Goal: Task Accomplishment & Management: Use online tool/utility

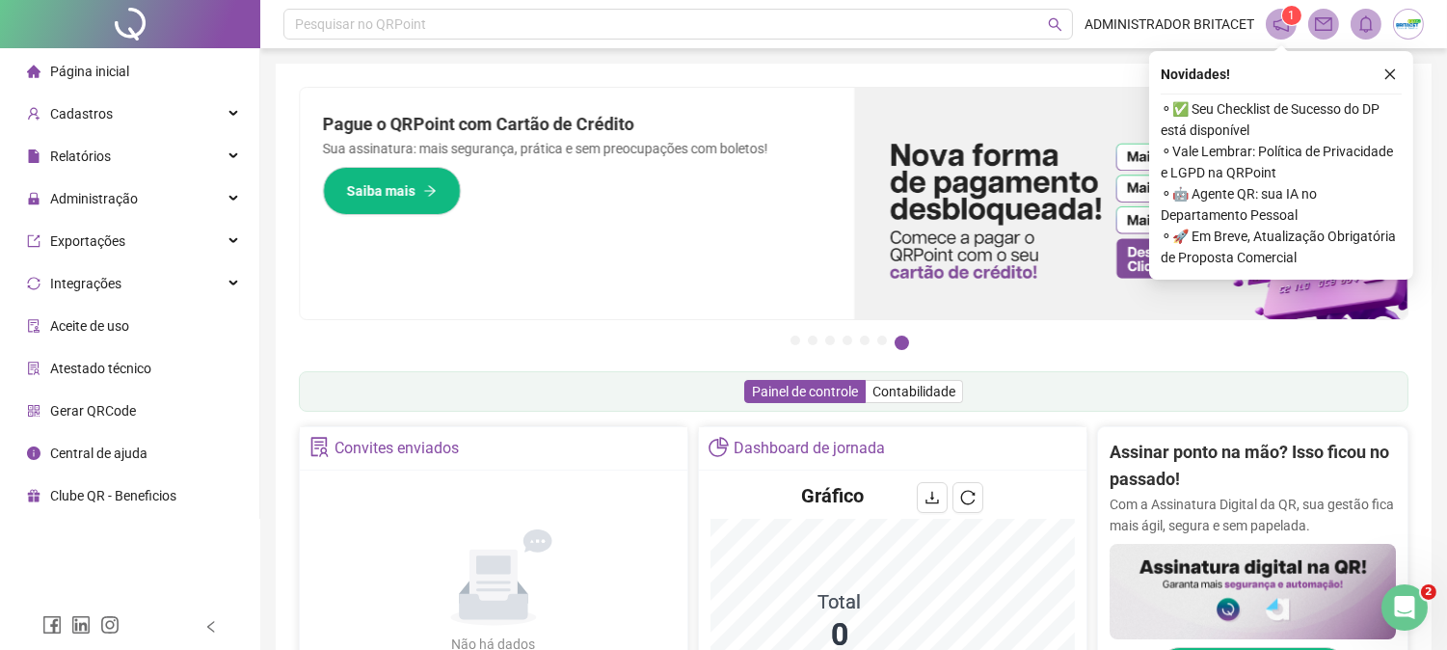
click at [139, 175] on ul "Página inicial Cadastros Relatórios Administração Exportações Integrações Aceit…" at bounding box center [130, 283] width 260 height 471
click at [164, 156] on div "Relatórios" at bounding box center [130, 156] width 252 height 39
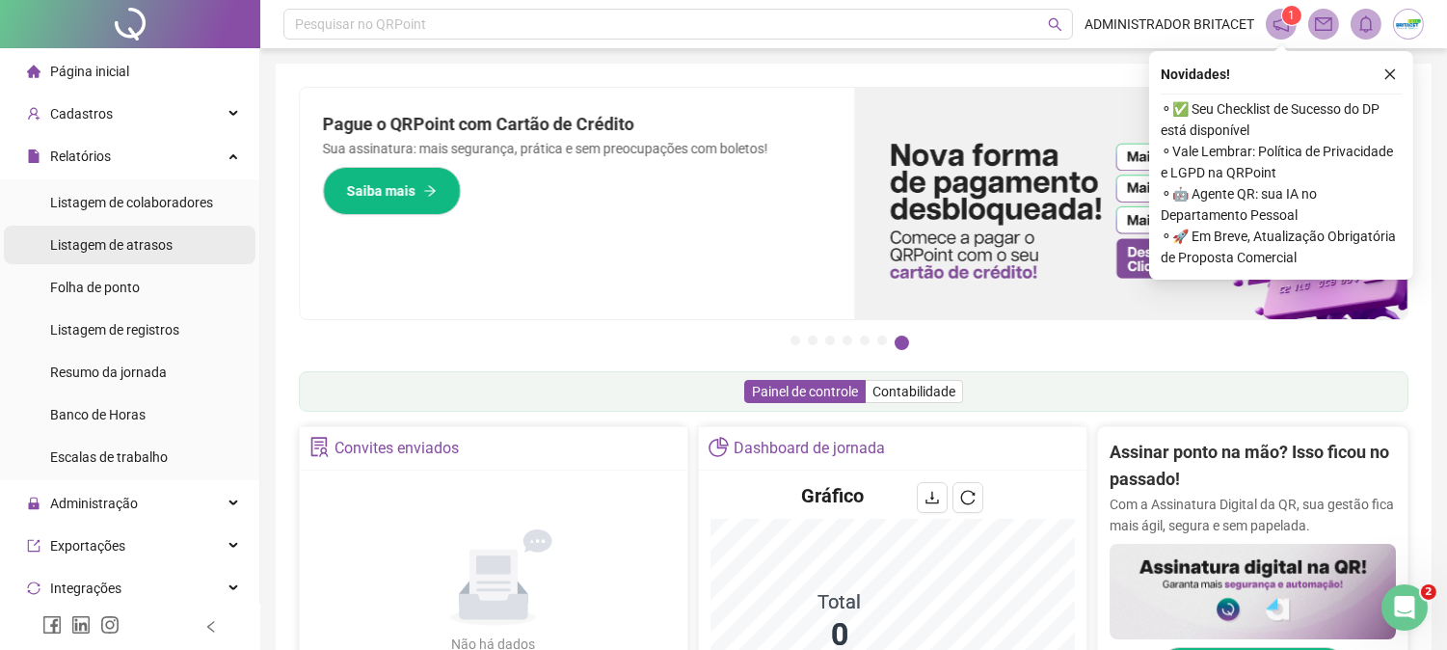
click at [191, 243] on li "Listagem de atrasos" at bounding box center [130, 245] width 252 height 39
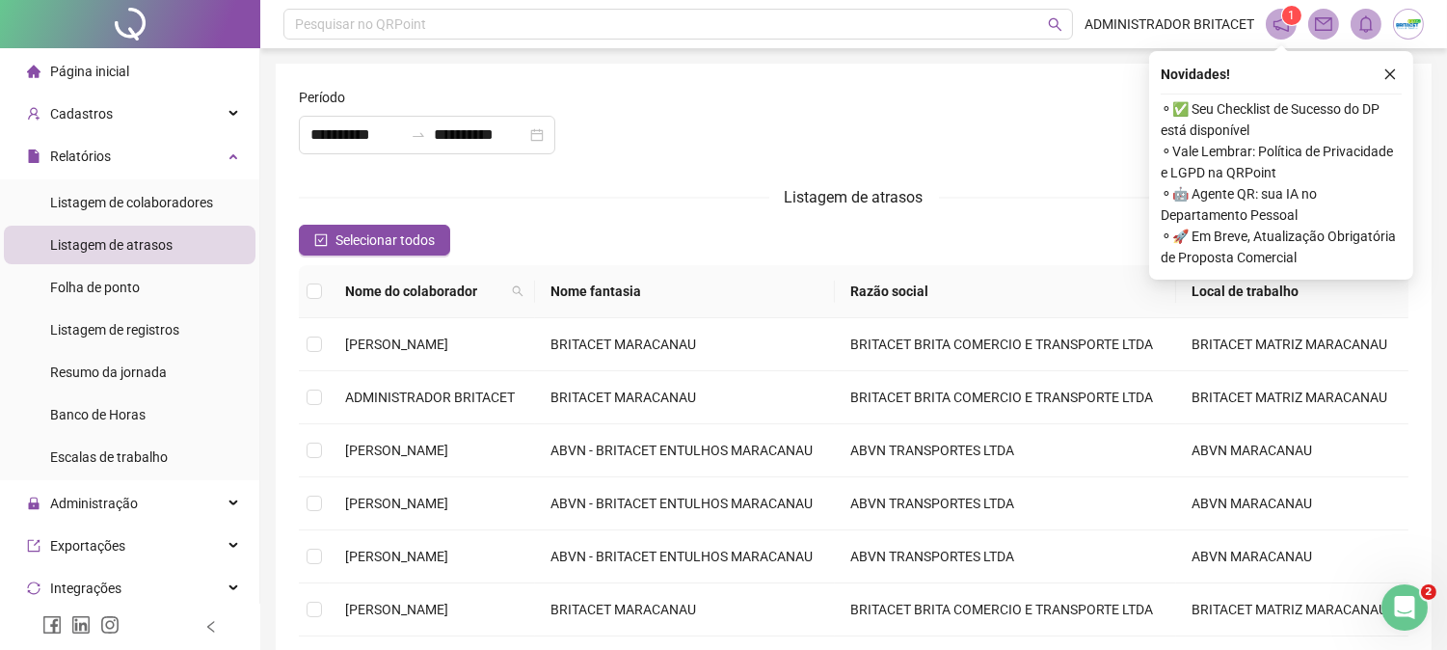
type input "**********"
click at [369, 121] on div "**********" at bounding box center [427, 135] width 256 height 39
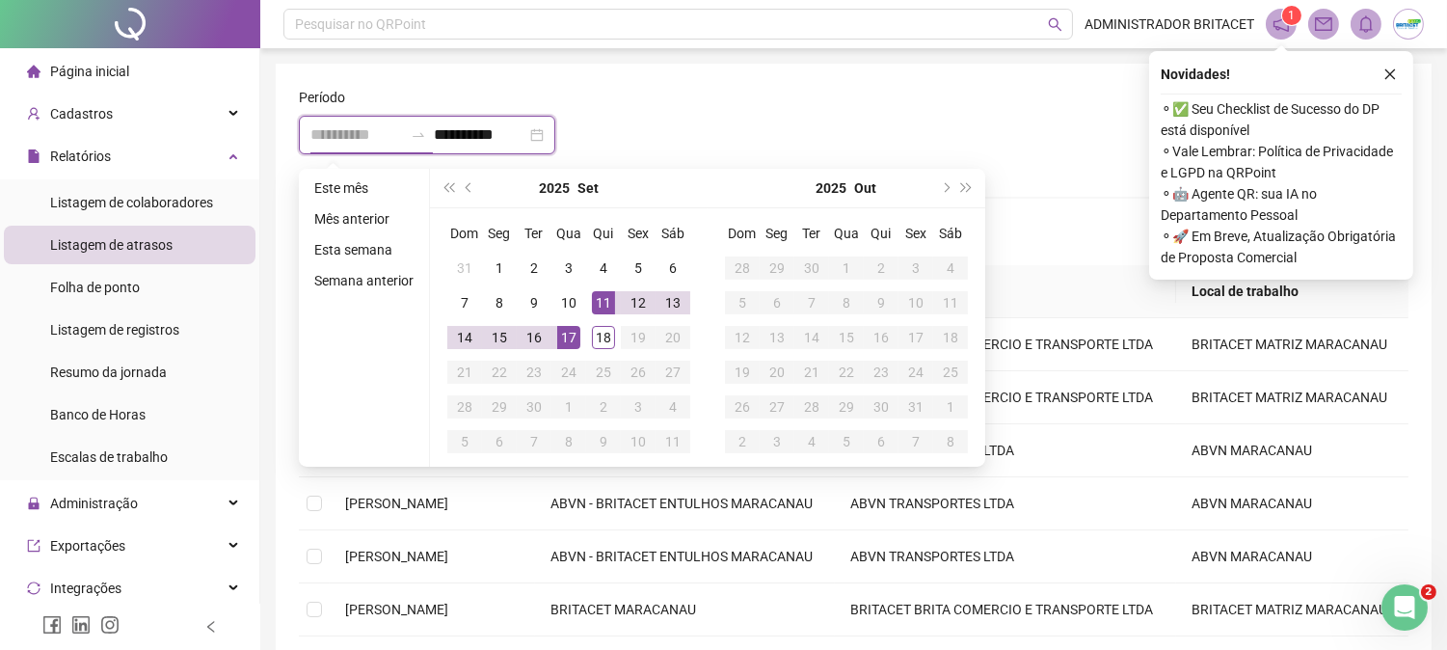
type input "**********"
click at [571, 341] on div "17" at bounding box center [568, 337] width 23 height 23
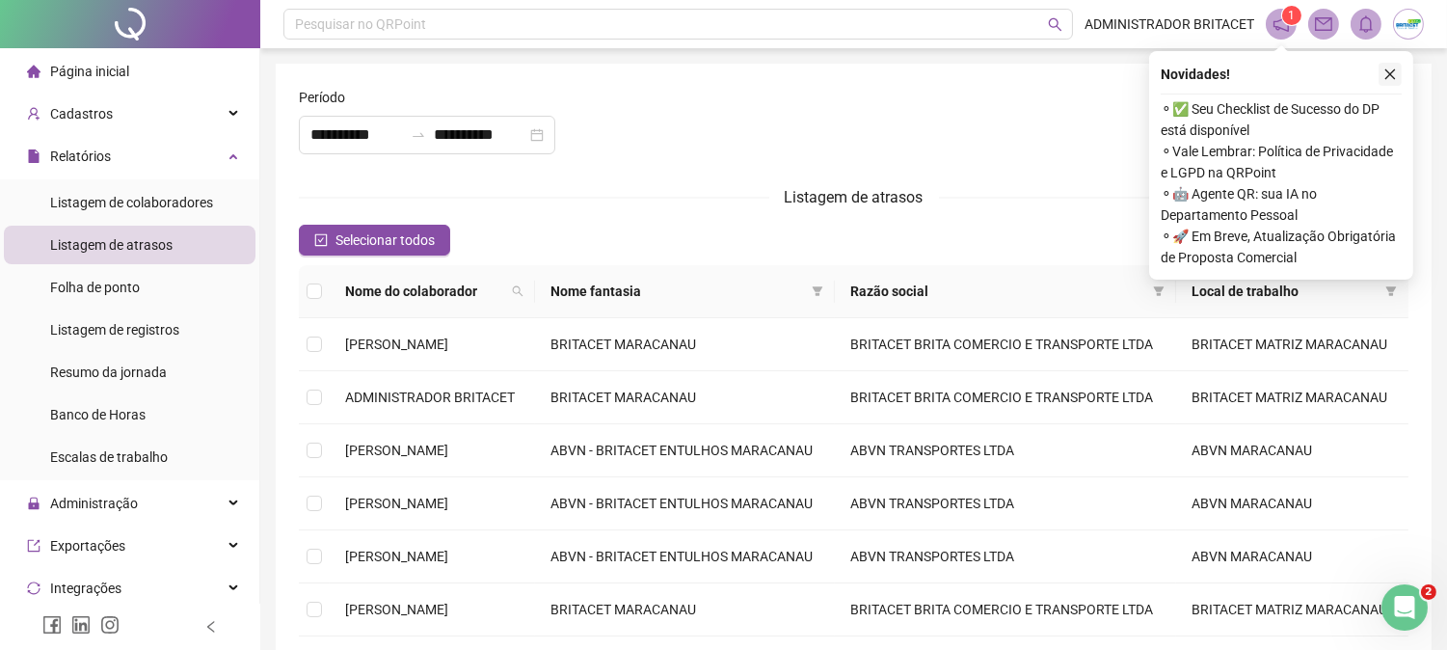
drag, startPoint x: 1410, startPoint y: 69, endPoint x: 1396, endPoint y: 72, distance: 13.8
click at [1408, 70] on div "Novidades ! ⚬ ✅ Seu Checklist de Sucesso do DP está disponível ⚬ Vale Lembrar: …" at bounding box center [1281, 165] width 264 height 229
click at [1396, 72] on icon "close" at bounding box center [1390, 73] width 13 height 13
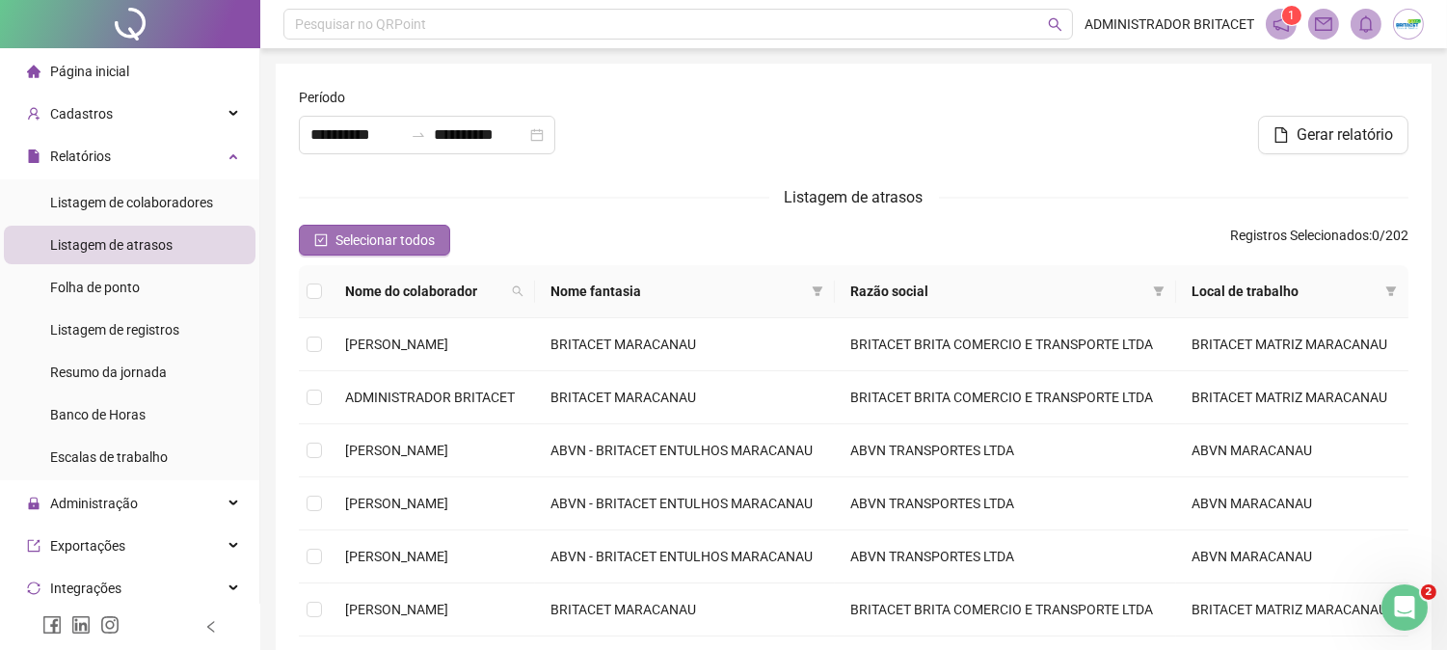
drag, startPoint x: 383, startPoint y: 224, endPoint x: 383, endPoint y: 252, distance: 28.0
click at [384, 225] on button "Selecionar todos" at bounding box center [374, 240] width 151 height 31
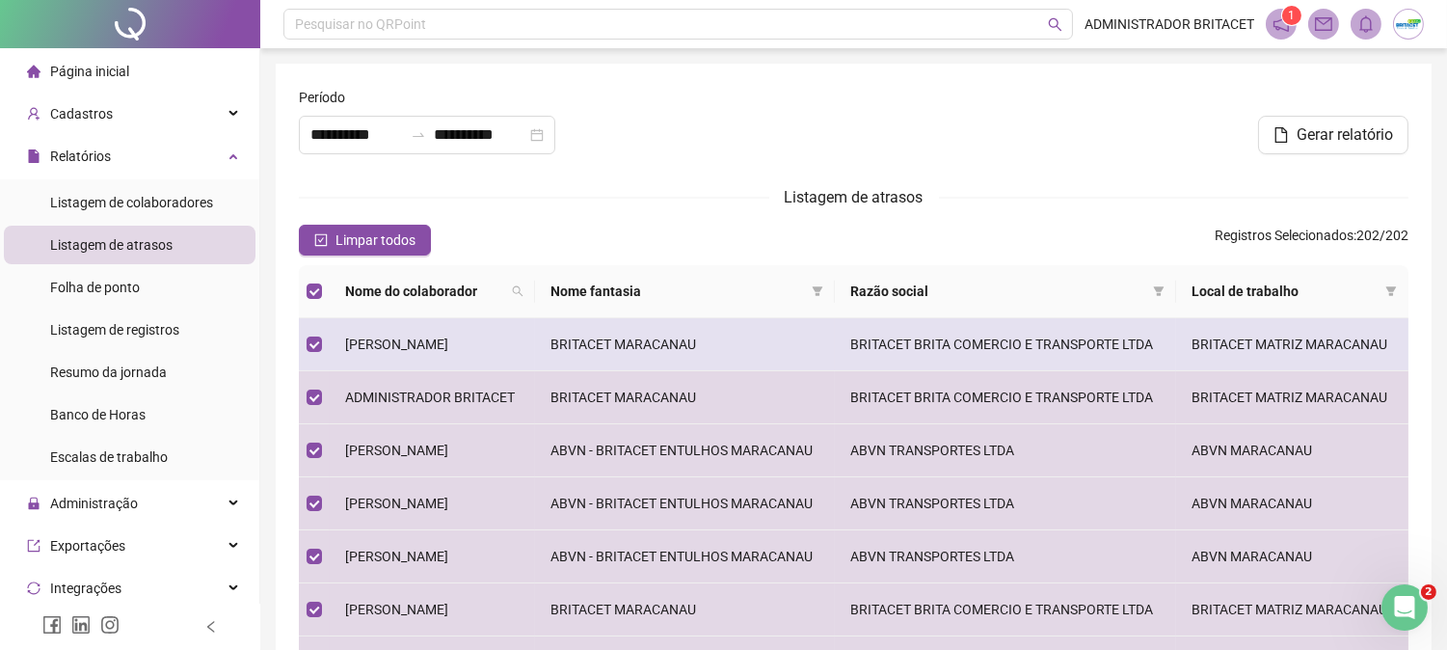
drag, startPoint x: 415, startPoint y: 367, endPoint x: 417, endPoint y: 388, distance: 20.5
click at [415, 371] on td "[PERSON_NAME]" at bounding box center [432, 344] width 205 height 53
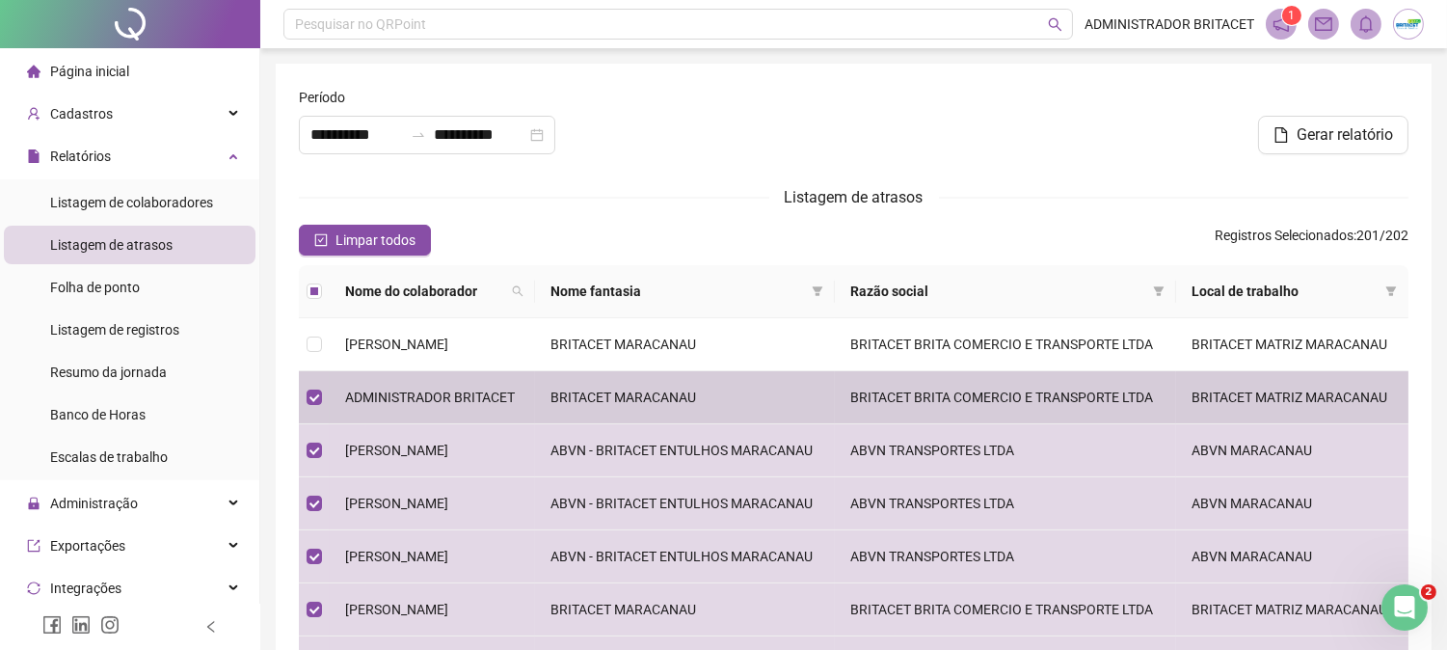
drag, startPoint x: 426, startPoint y: 419, endPoint x: 611, endPoint y: 371, distance: 191.3
click at [444, 413] on td "ADMINISTRADOR BRITACET" at bounding box center [432, 397] width 205 height 53
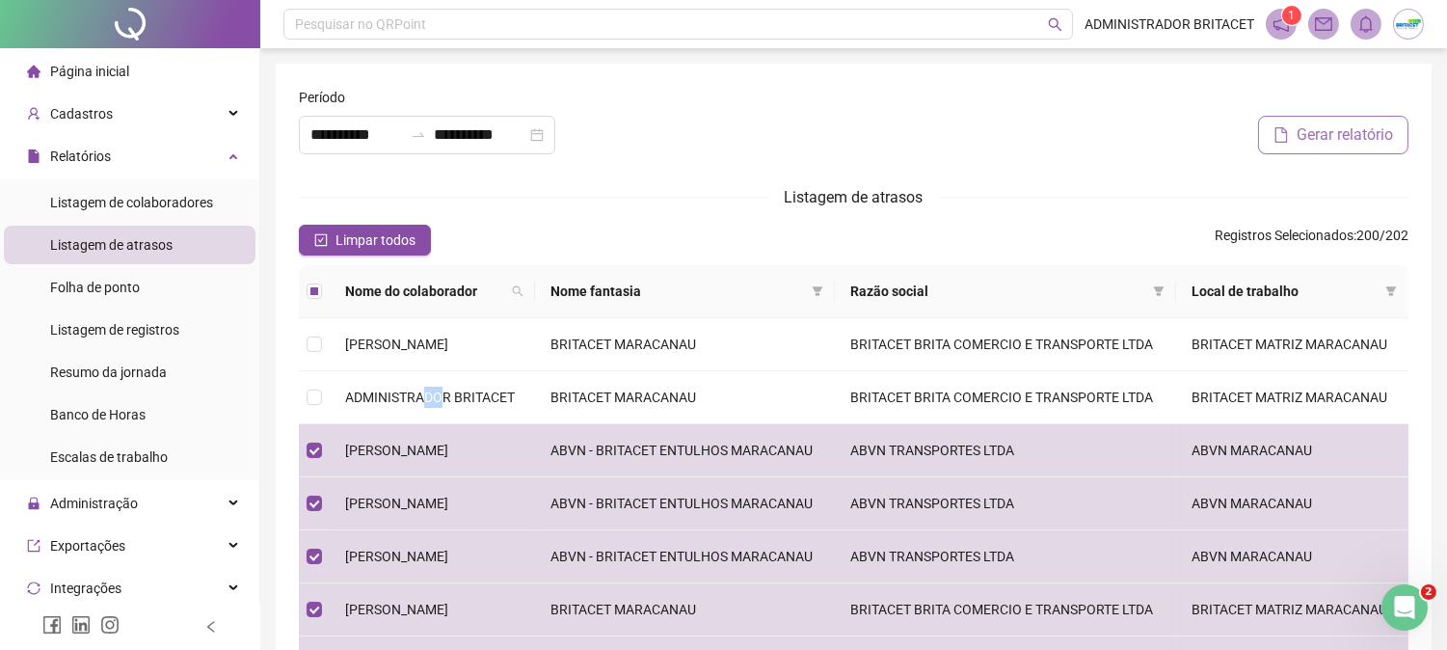
click at [1386, 119] on button "Gerar relatório" at bounding box center [1333, 135] width 150 height 39
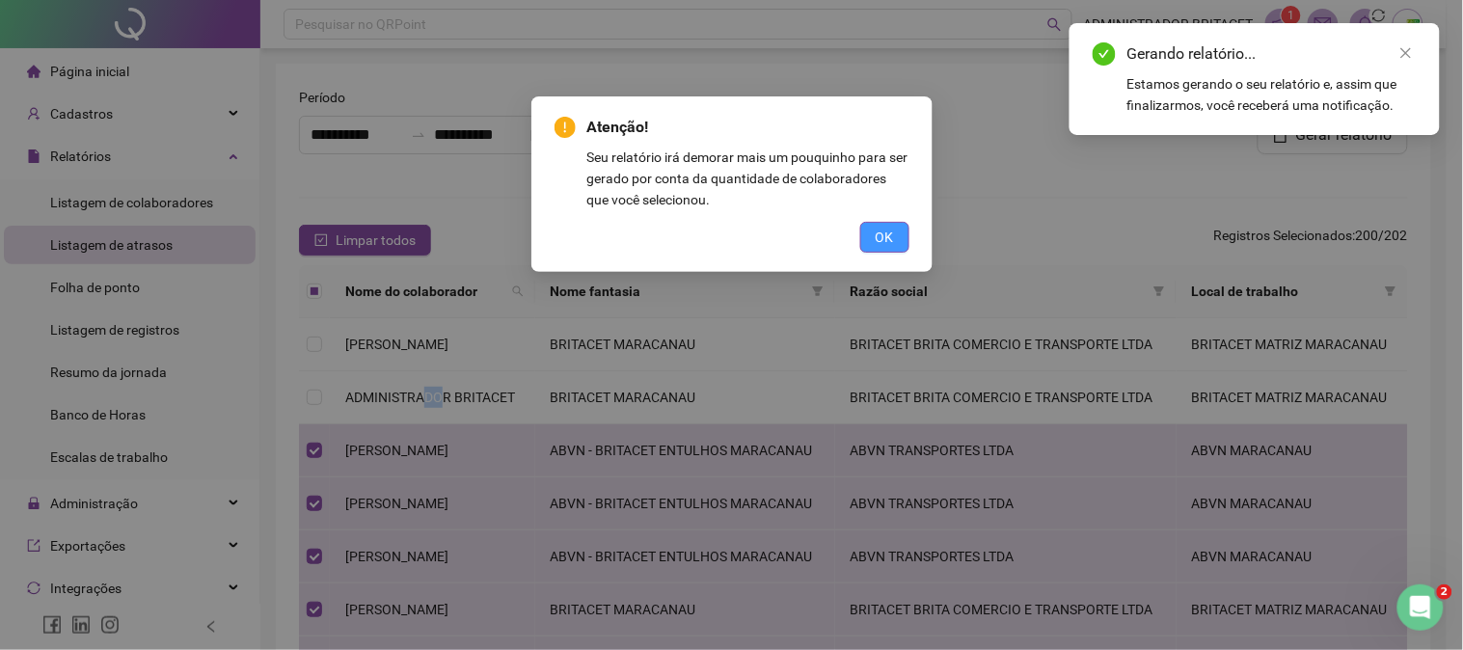
click at [897, 244] on button "OK" at bounding box center [884, 237] width 49 height 31
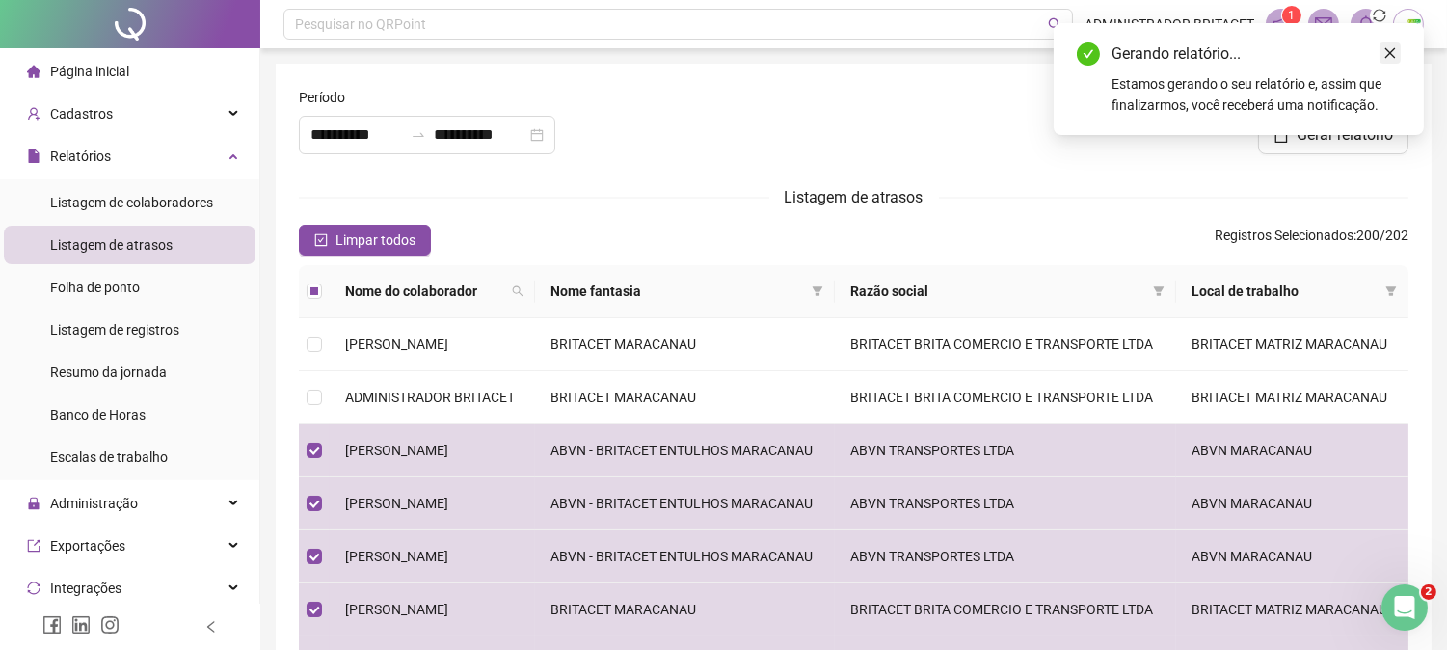
click at [1390, 51] on icon "close" at bounding box center [1390, 52] width 13 height 13
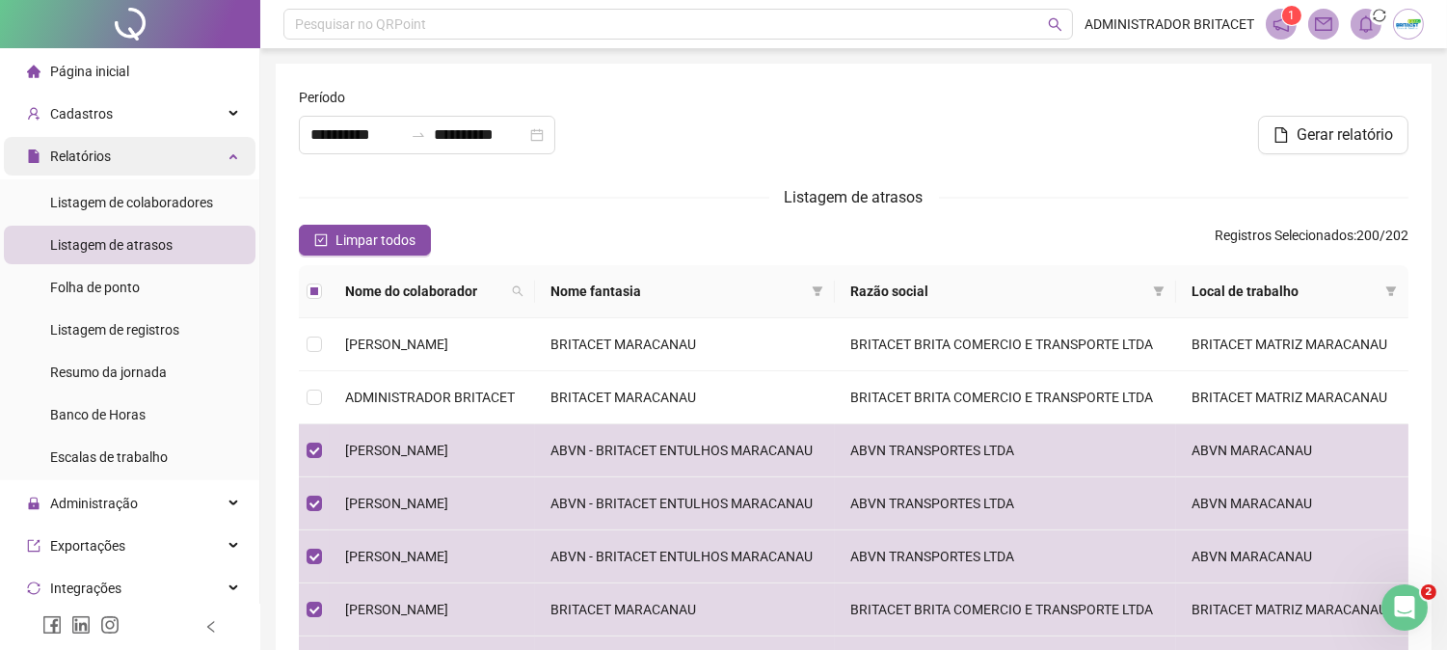
click at [175, 160] on div "Relatórios" at bounding box center [130, 156] width 252 height 39
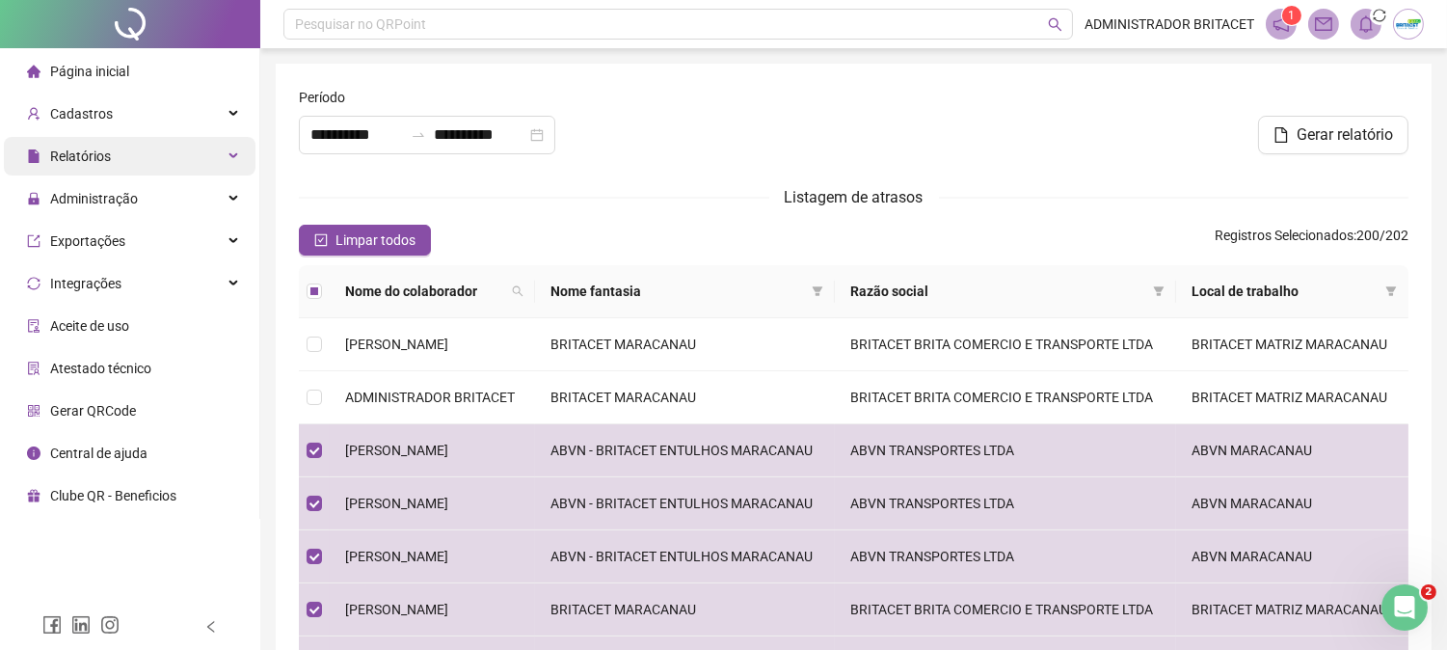
click at [200, 148] on div "Relatórios" at bounding box center [130, 156] width 252 height 39
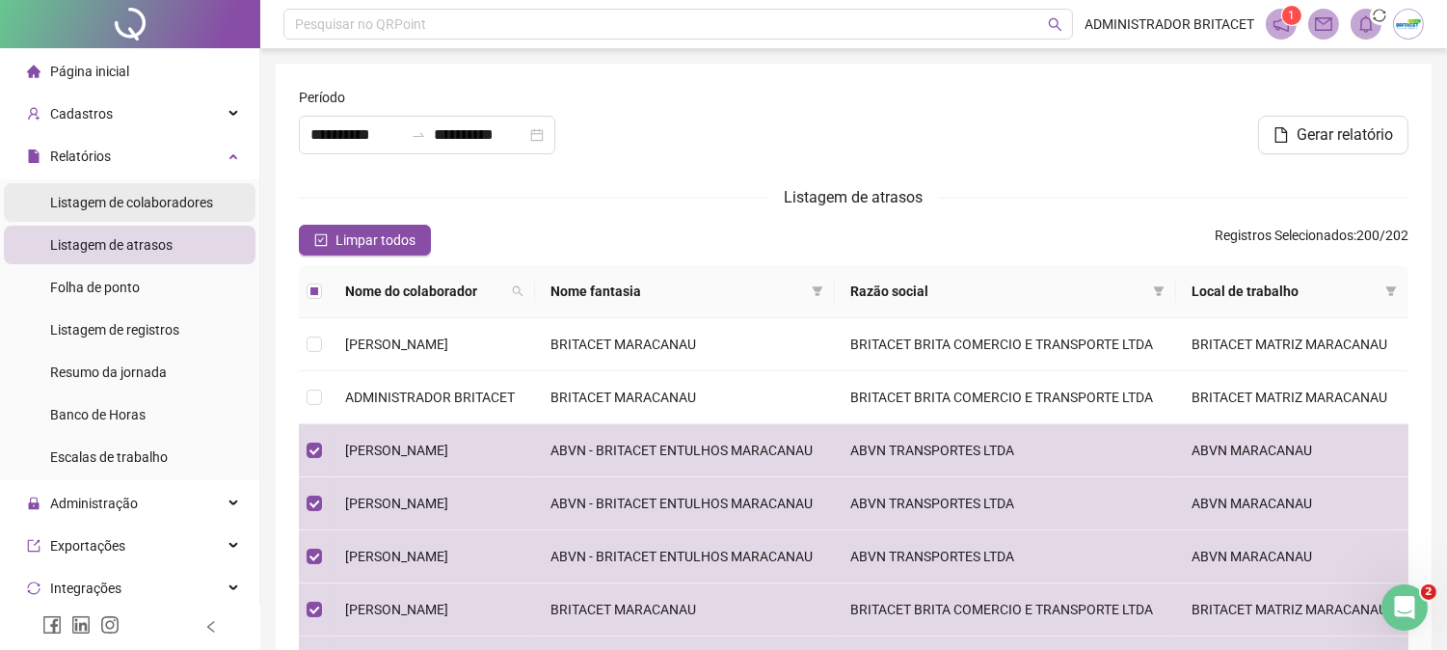
drag, startPoint x: 204, startPoint y: 184, endPoint x: 202, endPoint y: 198, distance: 13.6
click at [205, 184] on div "Listagem de colaboradores" at bounding box center [131, 202] width 163 height 39
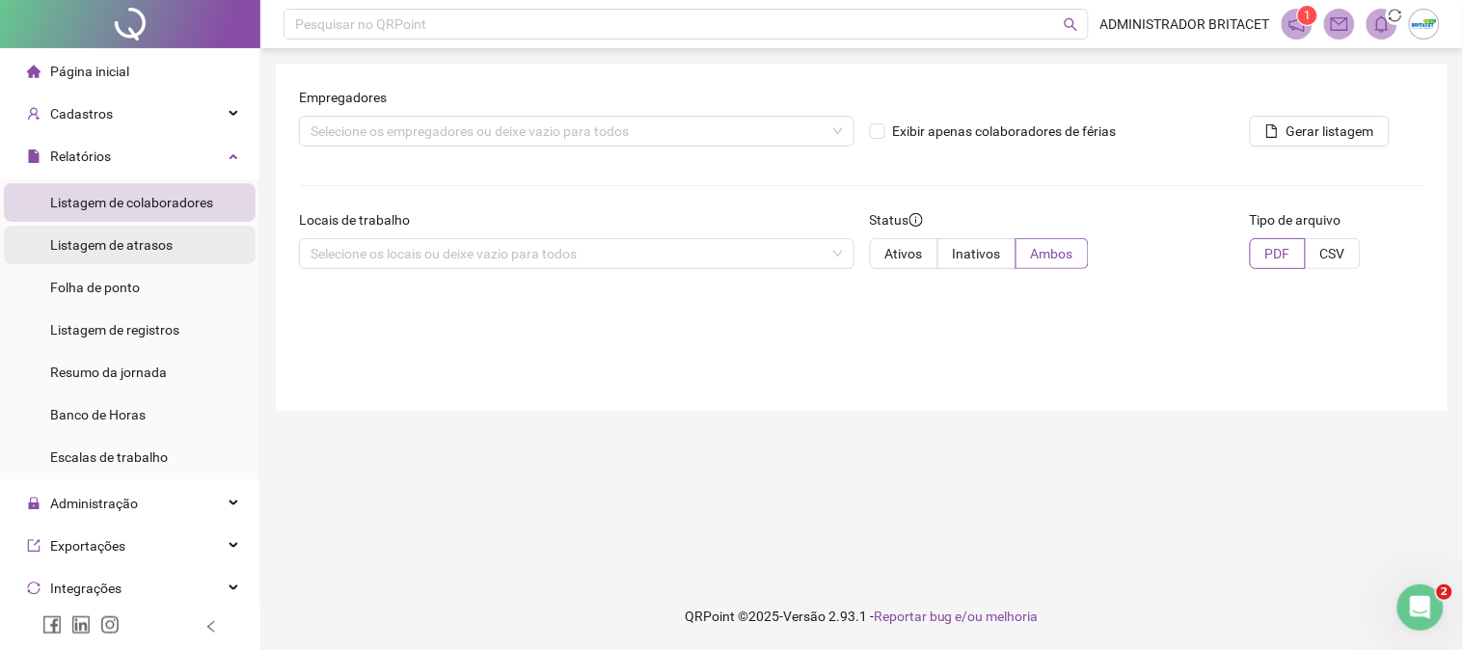
click at [187, 234] on li "Listagem de atrasos" at bounding box center [130, 245] width 252 height 39
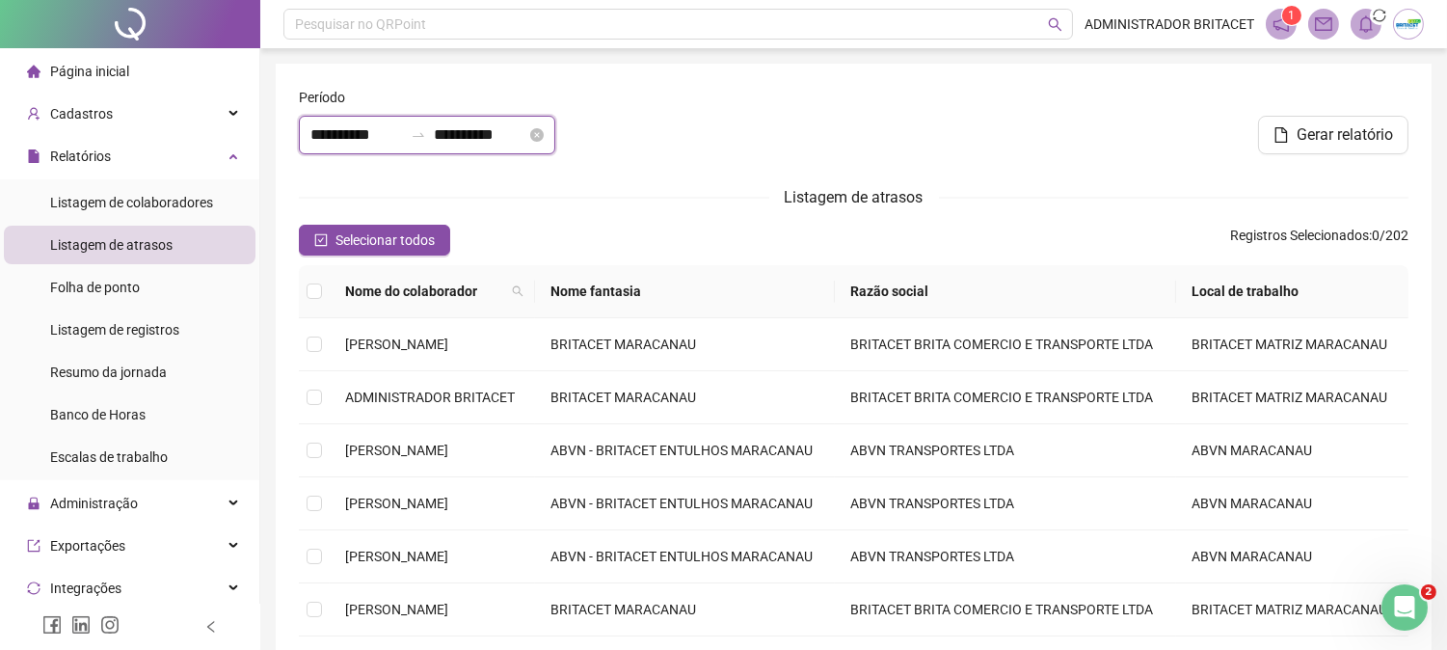
click at [342, 141] on input "**********" at bounding box center [356, 134] width 93 height 23
type input "**********"
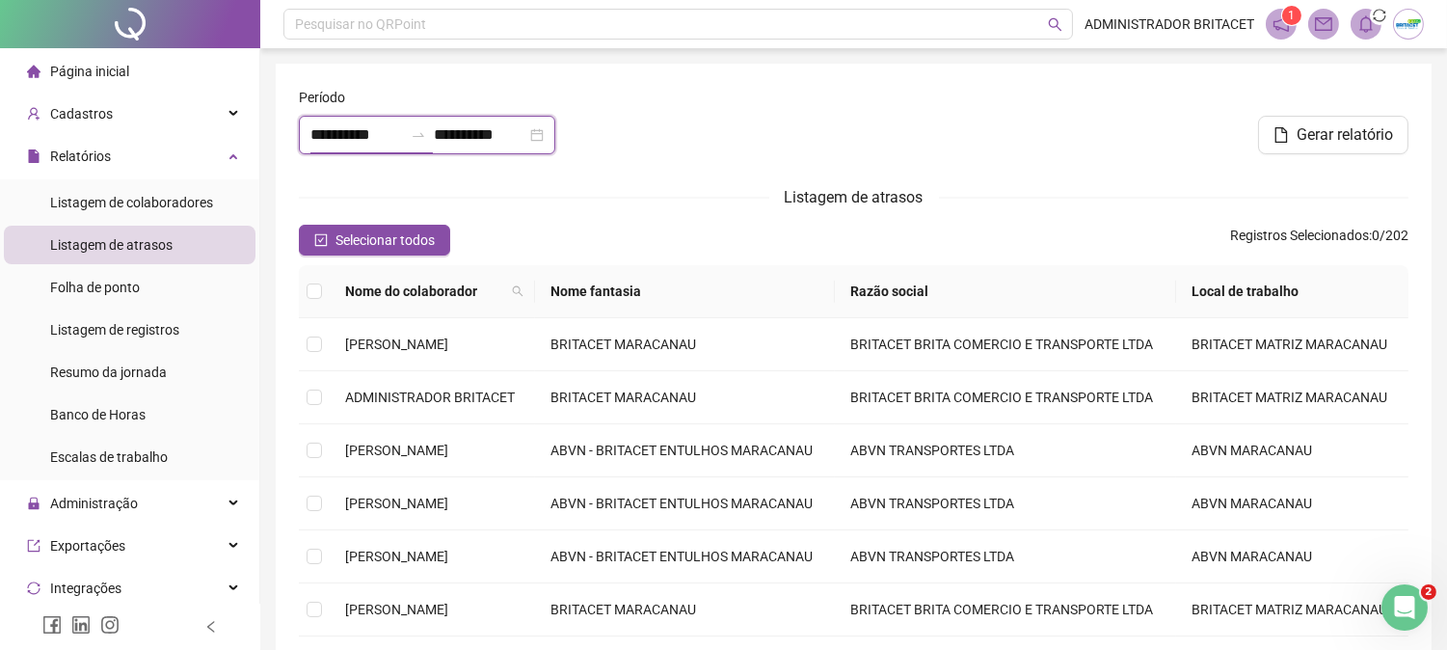
type input "**********"
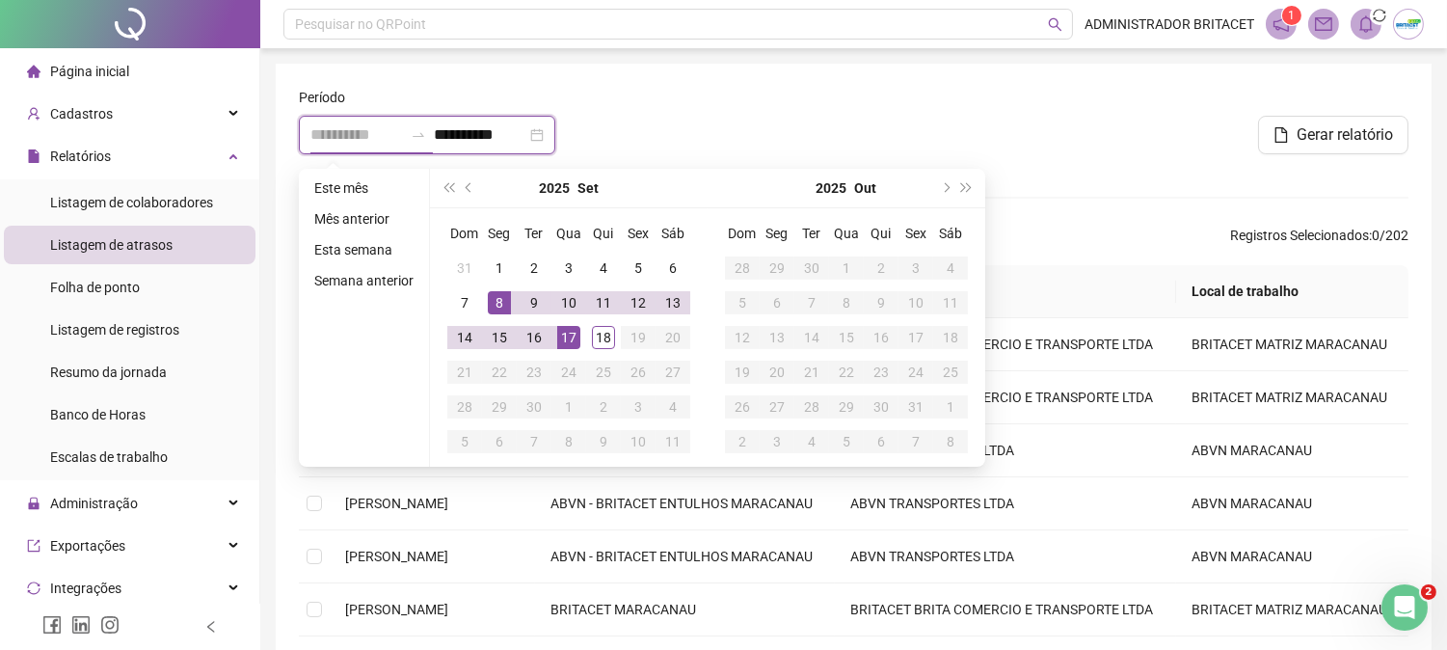
type input "**********"
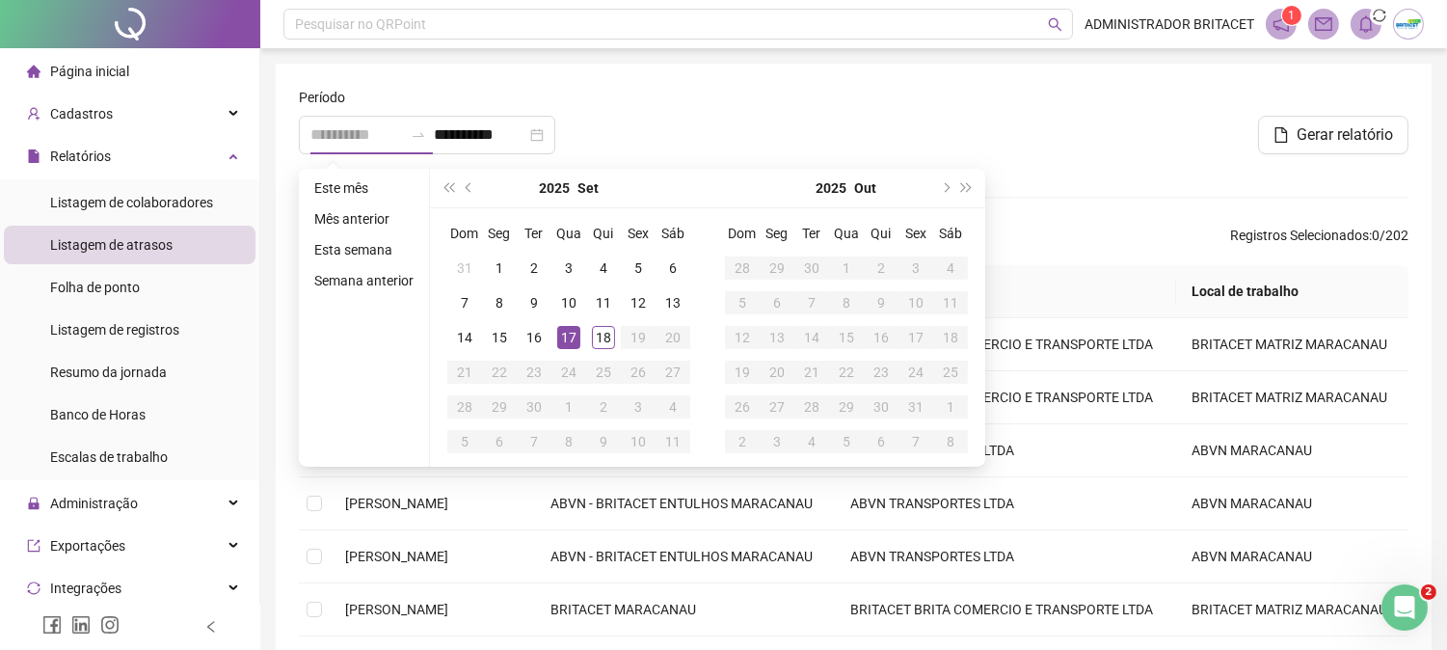
click at [577, 338] on div "17" at bounding box center [568, 337] width 23 height 23
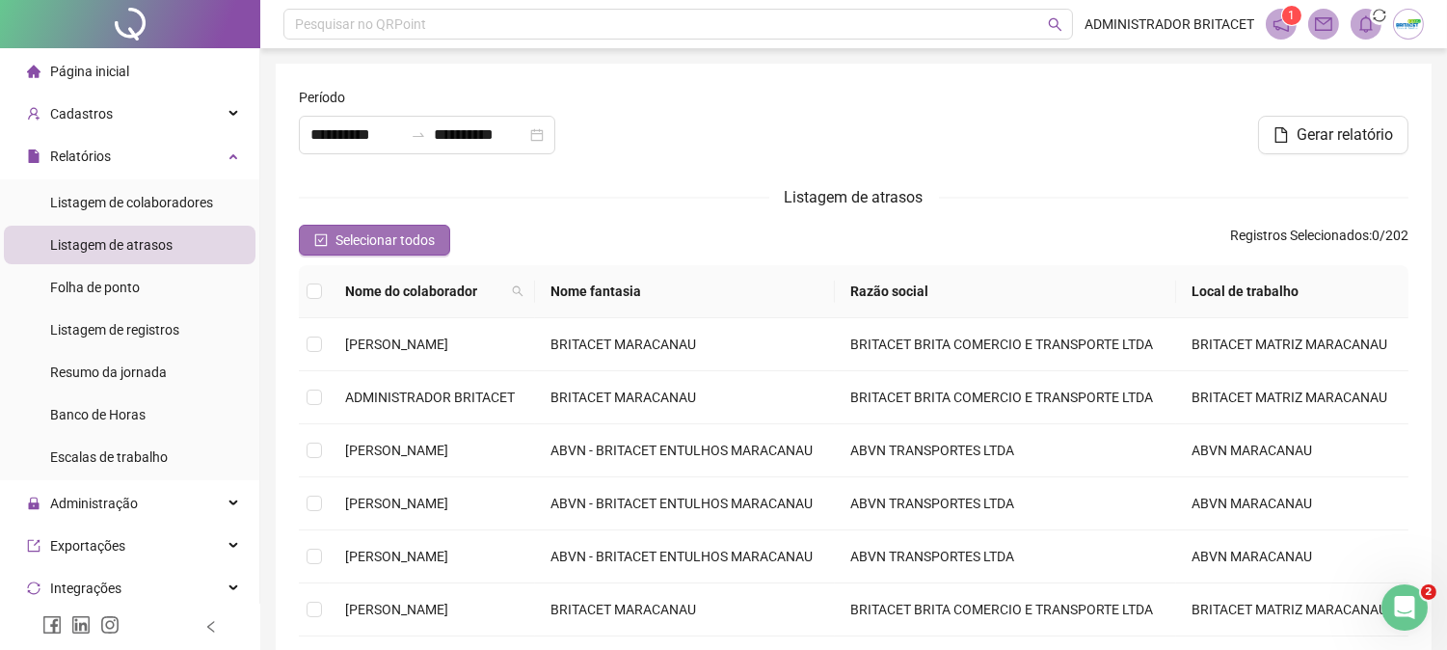
click at [410, 245] on span "Selecionar todos" at bounding box center [385, 239] width 99 height 21
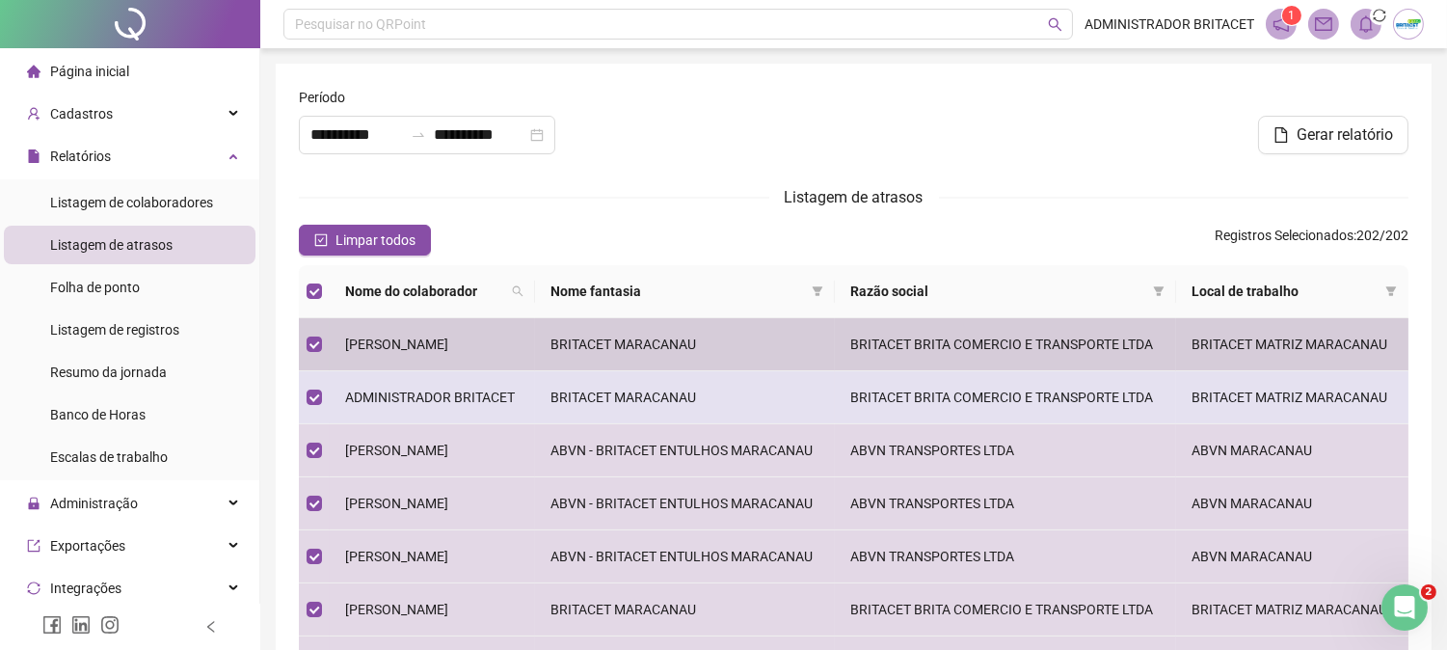
drag, startPoint x: 420, startPoint y: 370, endPoint x: 431, endPoint y: 427, distance: 57.9
click at [421, 371] on td "[PERSON_NAME]" at bounding box center [432, 344] width 205 height 53
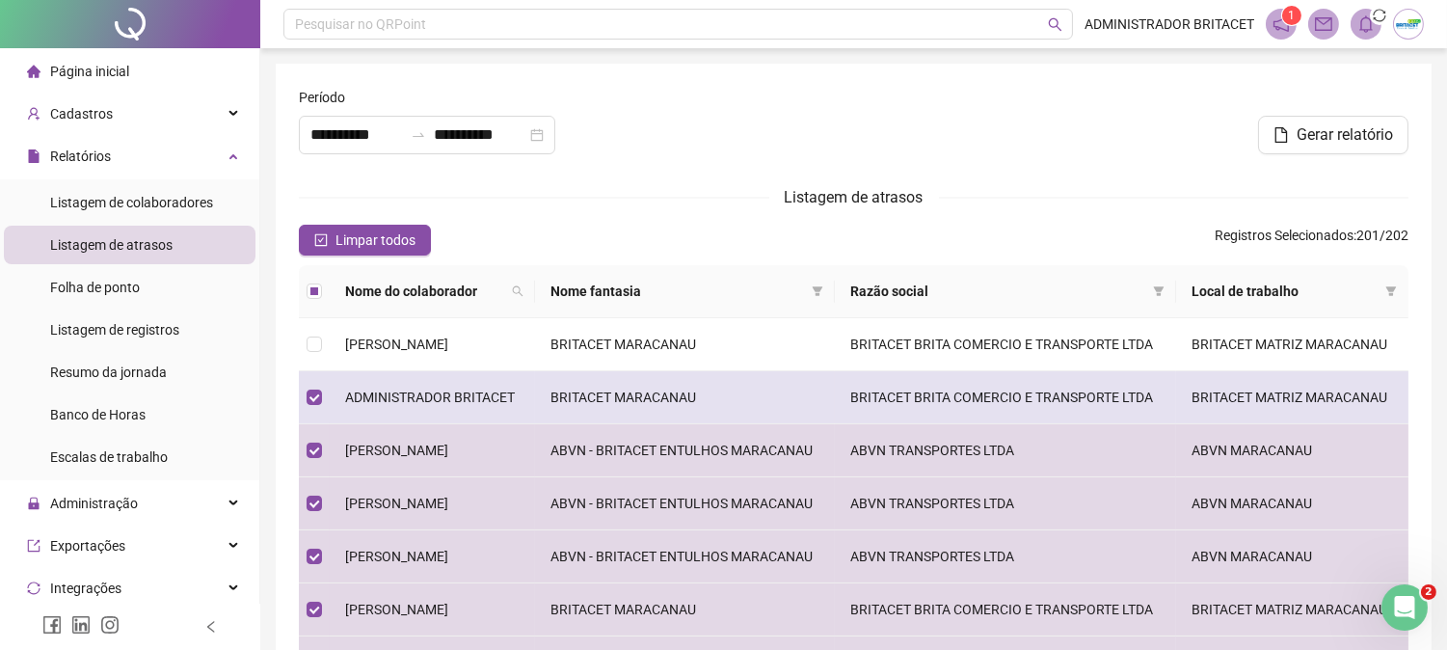
drag, startPoint x: 432, startPoint y: 428, endPoint x: 605, endPoint y: 428, distance: 172.6
click at [447, 405] on span "ADMINISTRADOR BRITACET" at bounding box center [430, 397] width 170 height 15
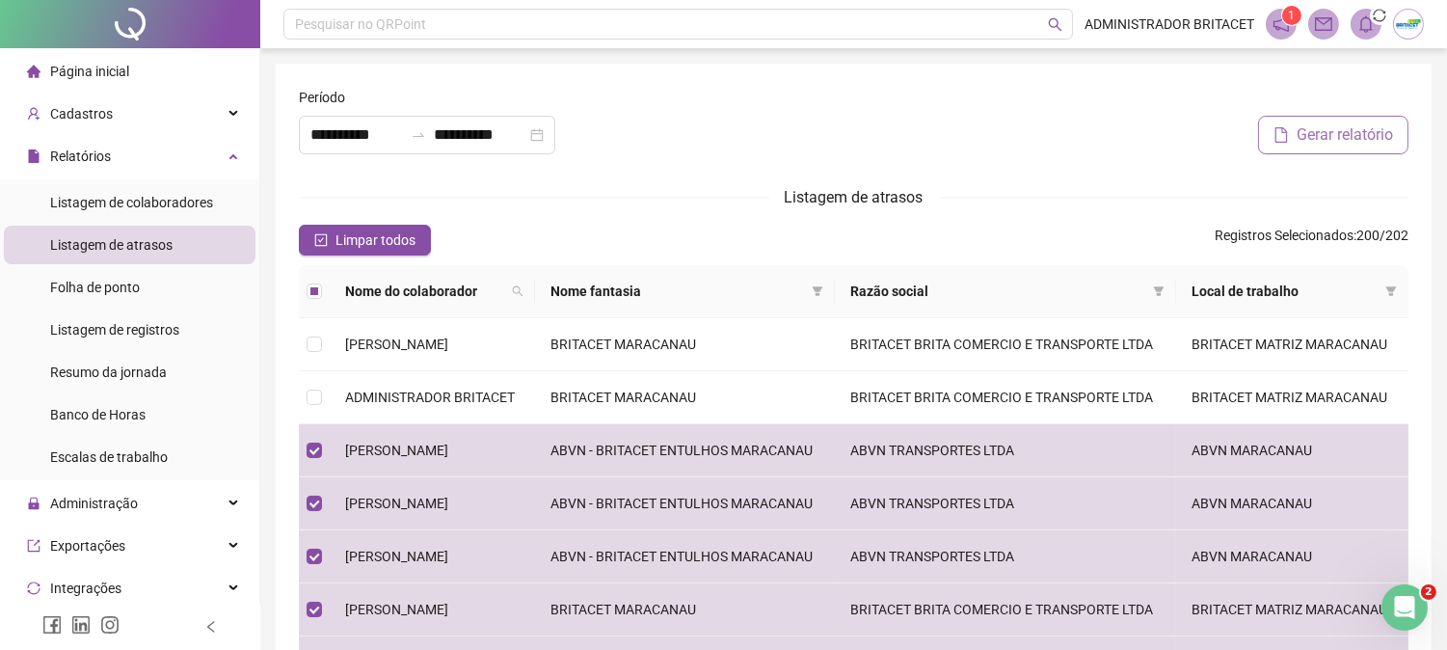
click at [1380, 110] on div at bounding box center [1041, 101] width 735 height 29
click at [1381, 123] on span "Gerar relatório" at bounding box center [1345, 134] width 96 height 23
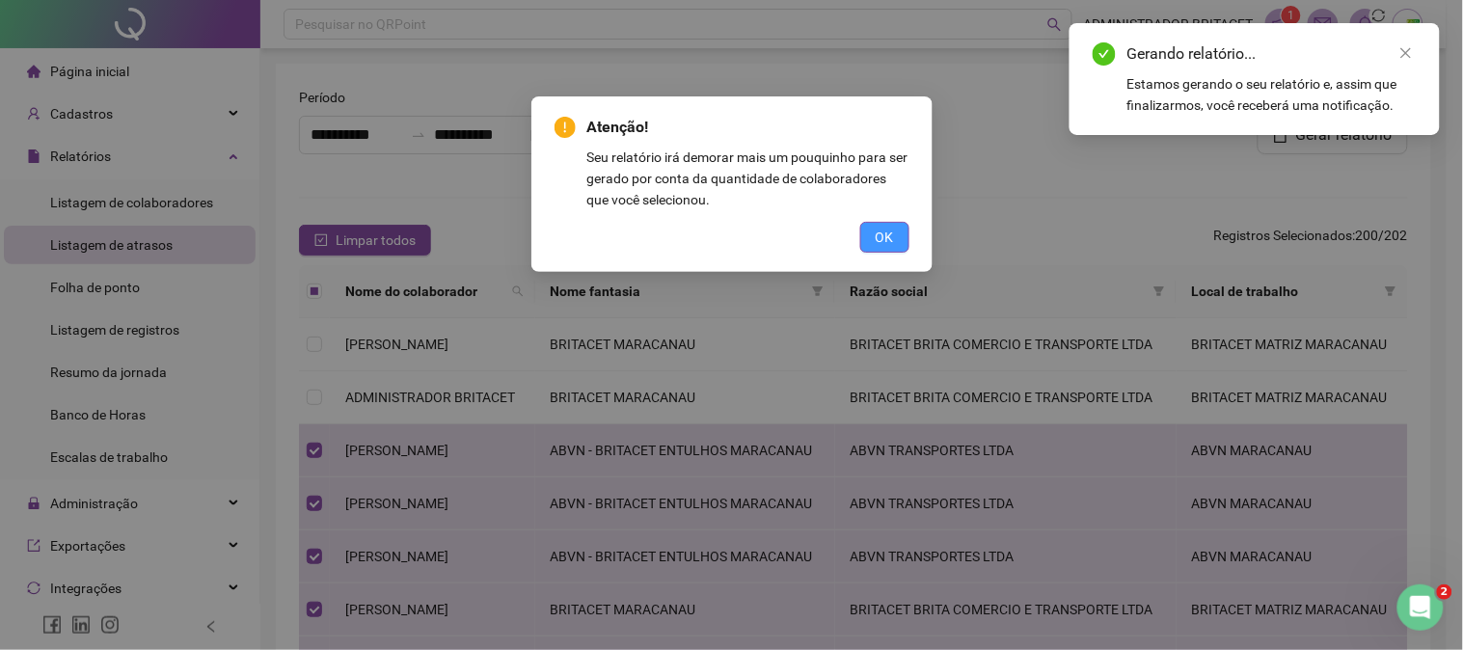
click at [901, 236] on button "OK" at bounding box center [884, 237] width 49 height 31
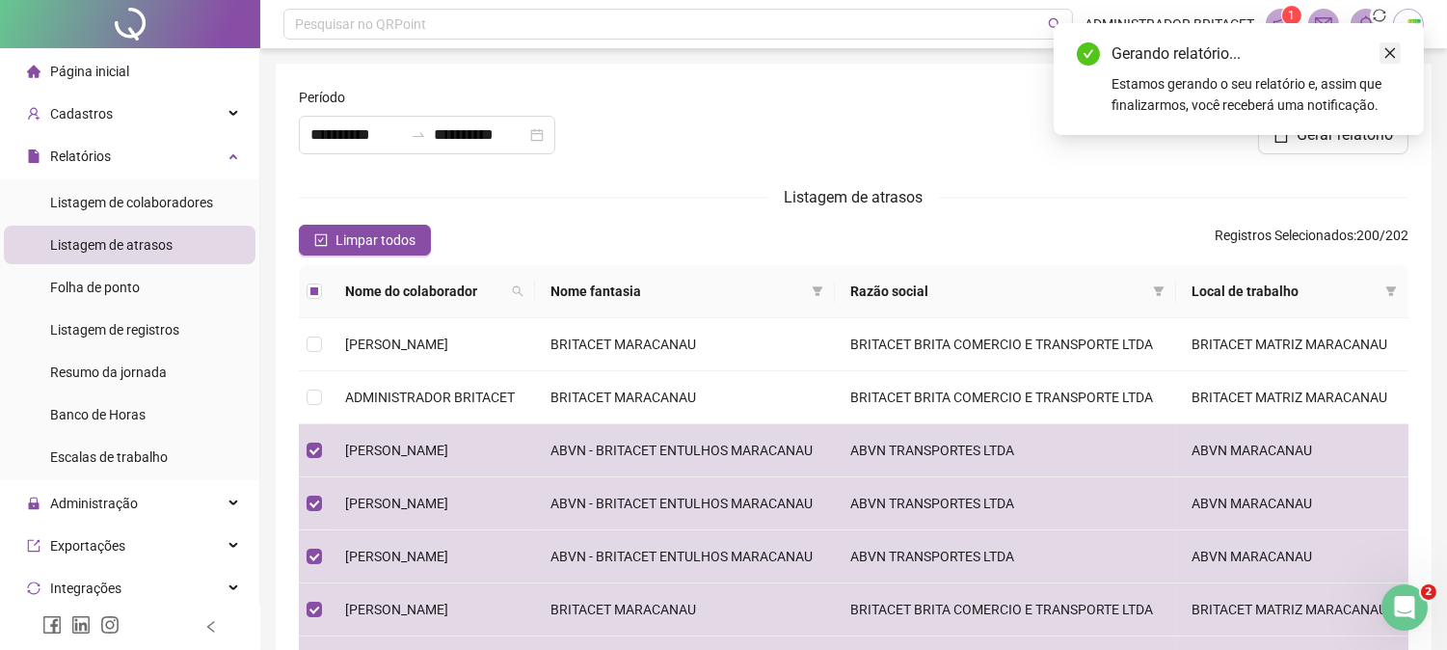
click at [1394, 50] on icon "close" at bounding box center [1390, 52] width 13 height 13
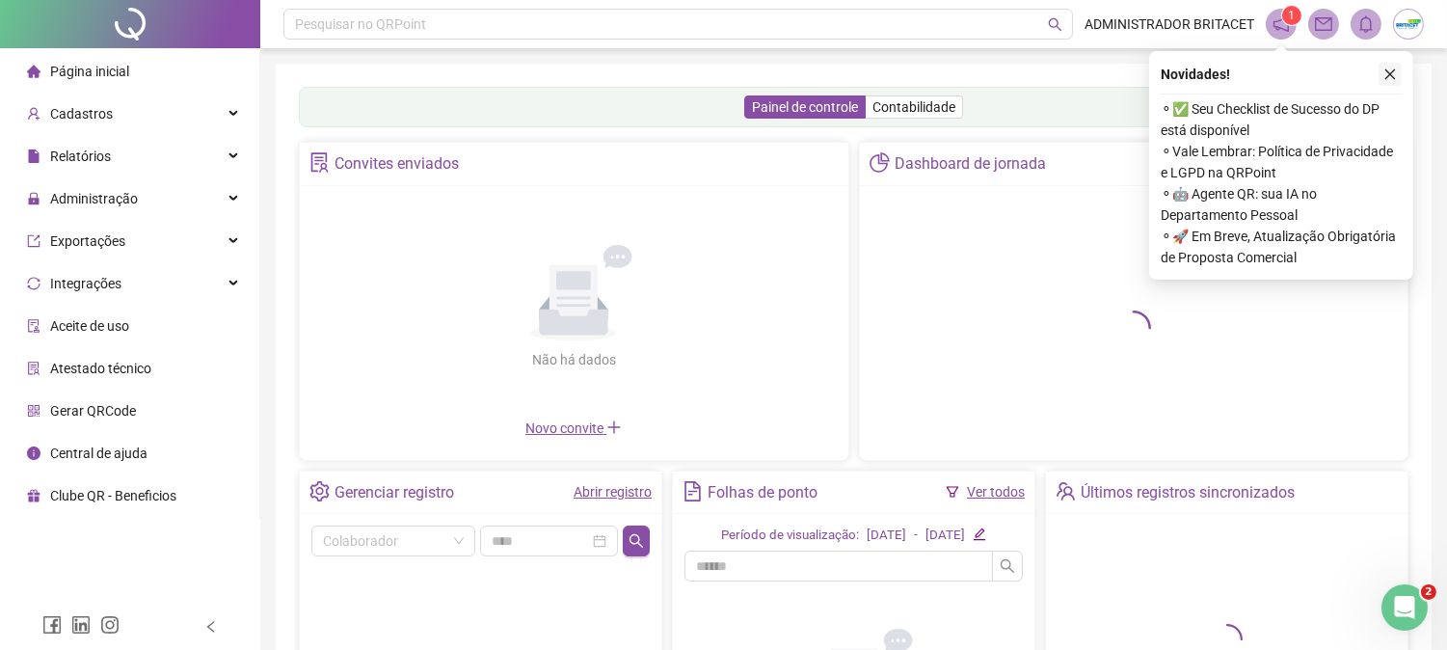
click at [1384, 71] on icon "close" at bounding box center [1390, 73] width 13 height 13
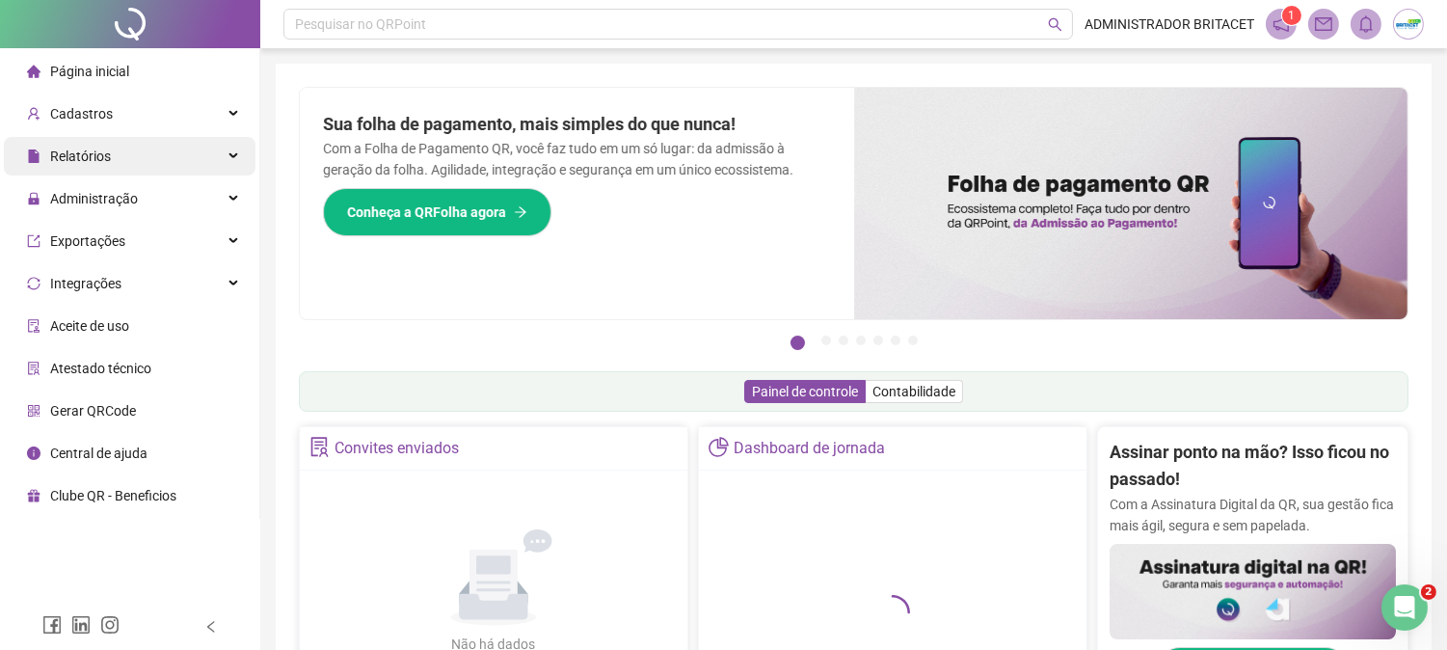
click at [64, 137] on span "Relatórios" at bounding box center [69, 156] width 84 height 39
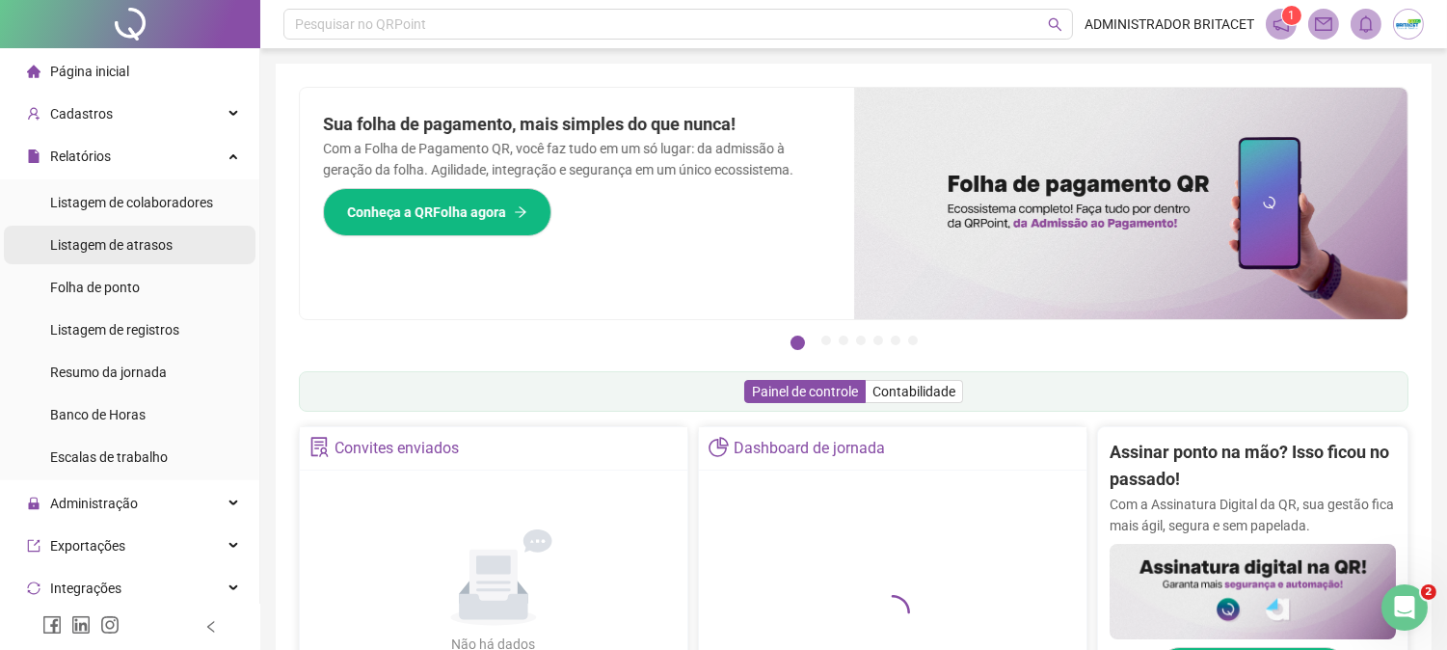
click at [122, 252] on span "Listagem de atrasos" at bounding box center [111, 244] width 122 height 15
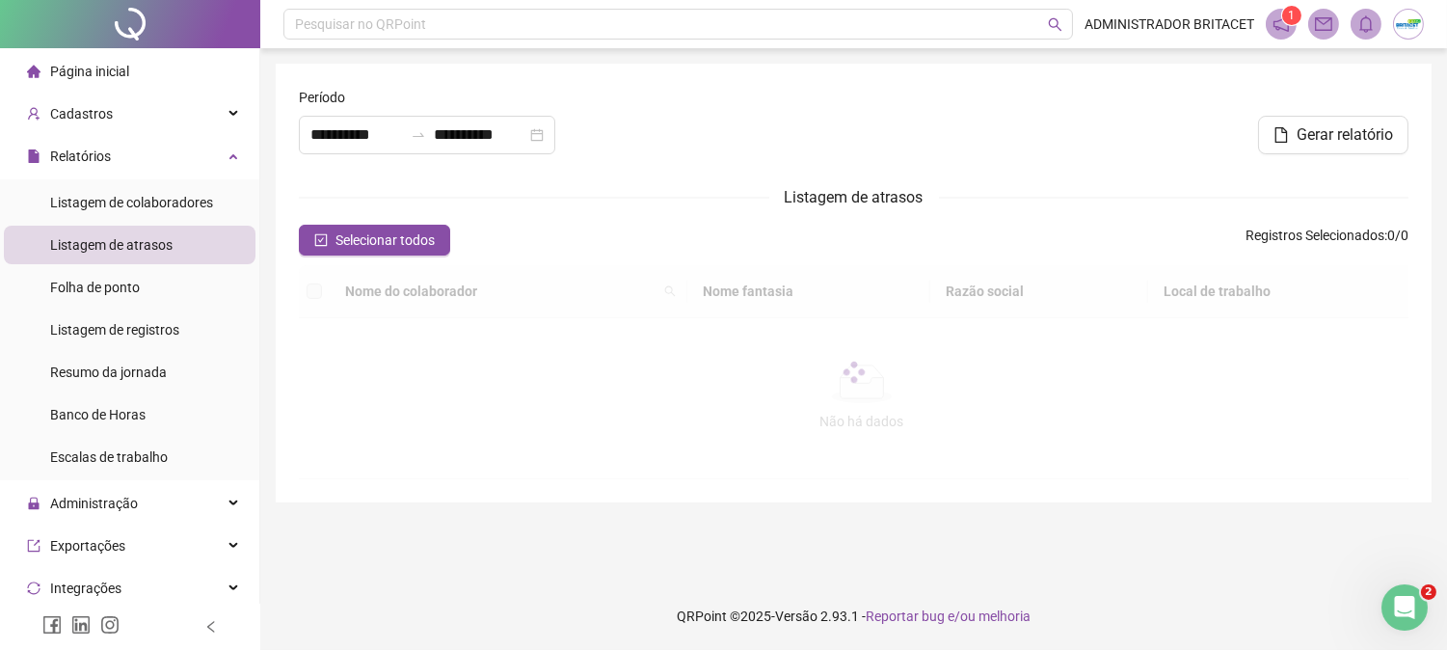
type input "**********"
click at [331, 141] on input "**********" at bounding box center [356, 134] width 93 height 23
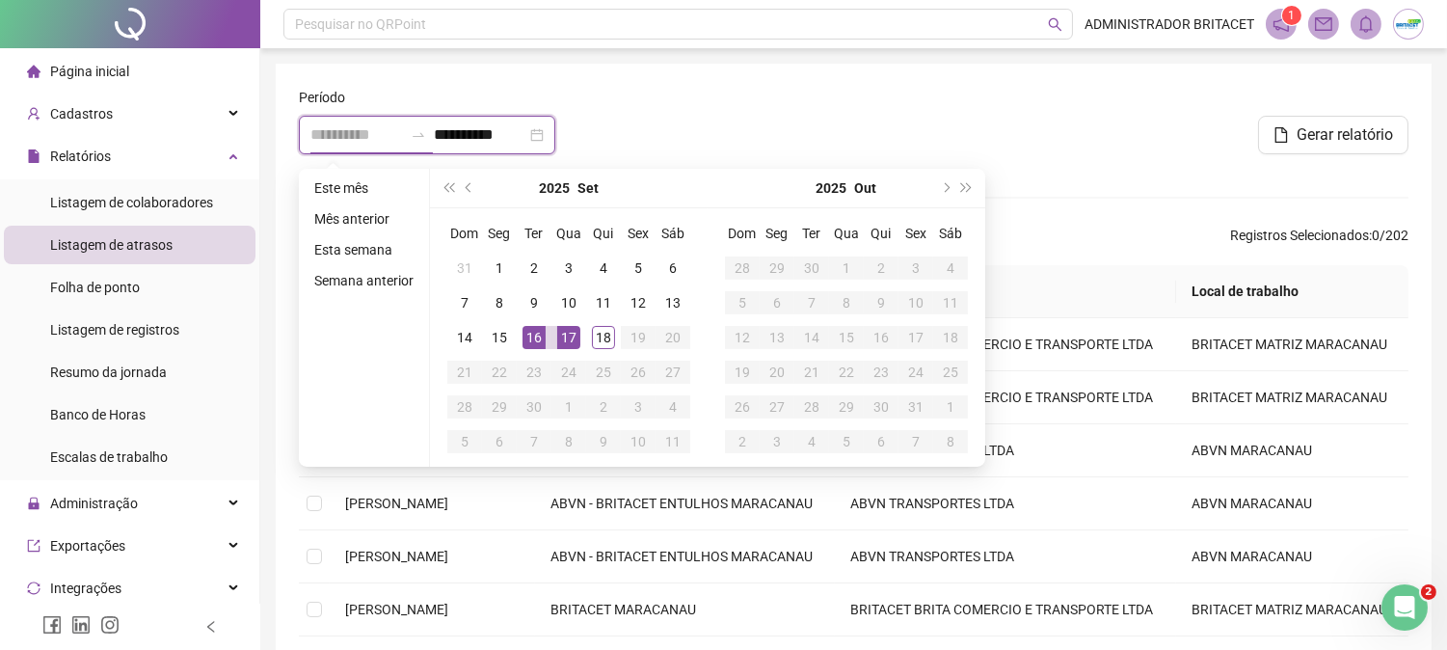
type input "**********"
click at [565, 336] on div "17" at bounding box center [568, 337] width 23 height 23
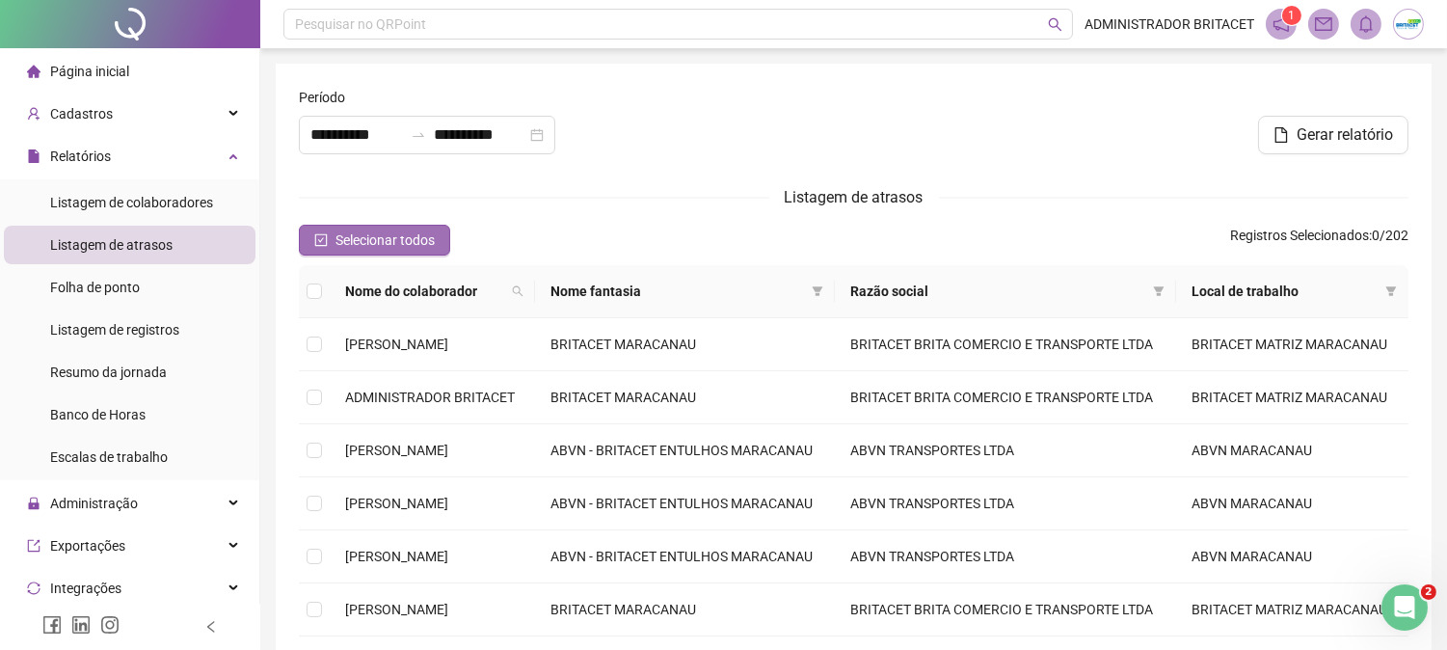
click at [380, 233] on span "Selecionar todos" at bounding box center [385, 239] width 99 height 21
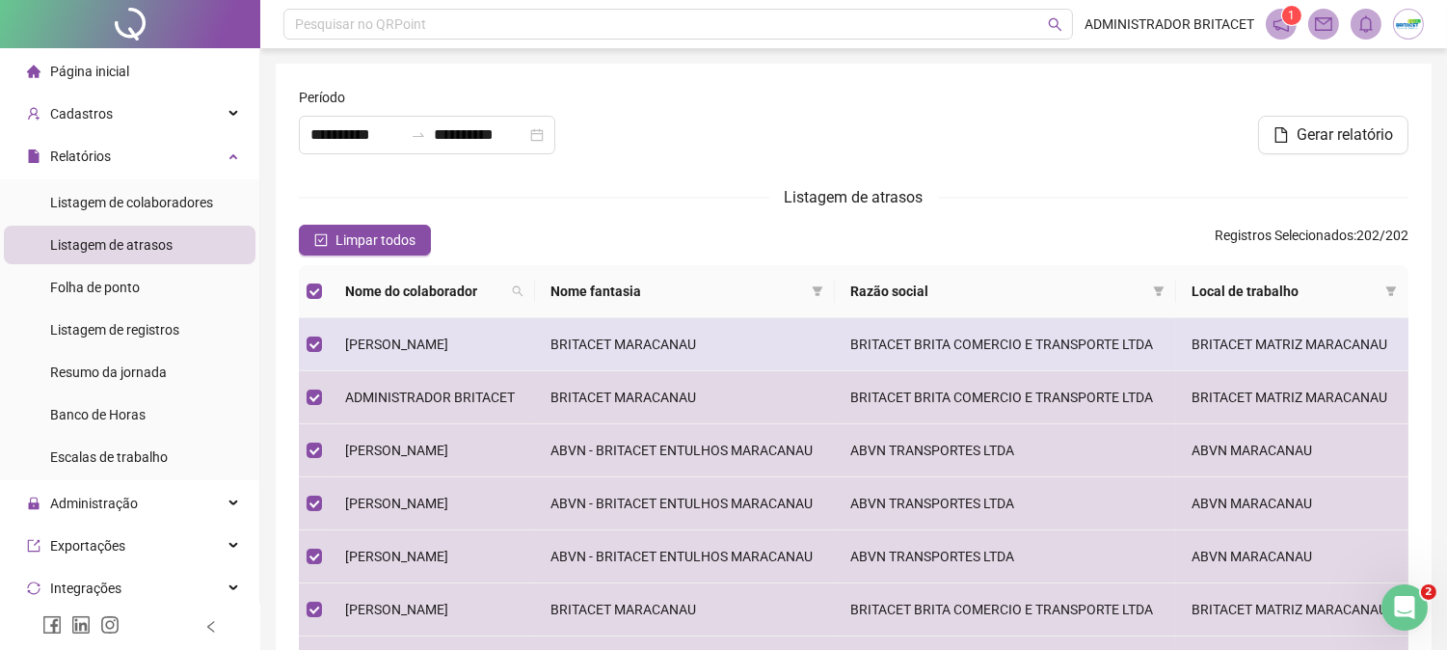
drag, startPoint x: 412, startPoint y: 354, endPoint x: 405, endPoint y: 387, distance: 33.5
click at [412, 352] on span "[PERSON_NAME]" at bounding box center [396, 343] width 103 height 15
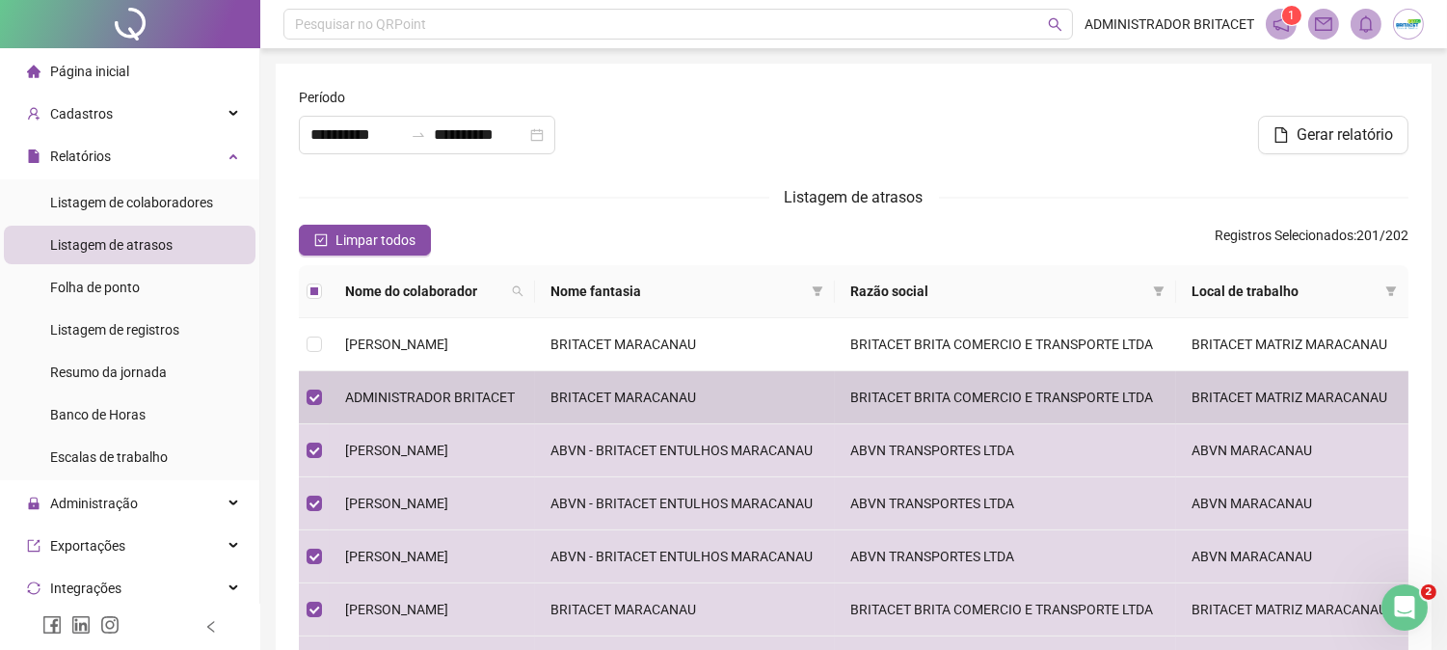
drag, startPoint x: 411, startPoint y: 422, endPoint x: 556, endPoint y: 372, distance: 154.0
click at [412, 405] on span "ADMINISTRADOR BRITACET" at bounding box center [430, 397] width 170 height 15
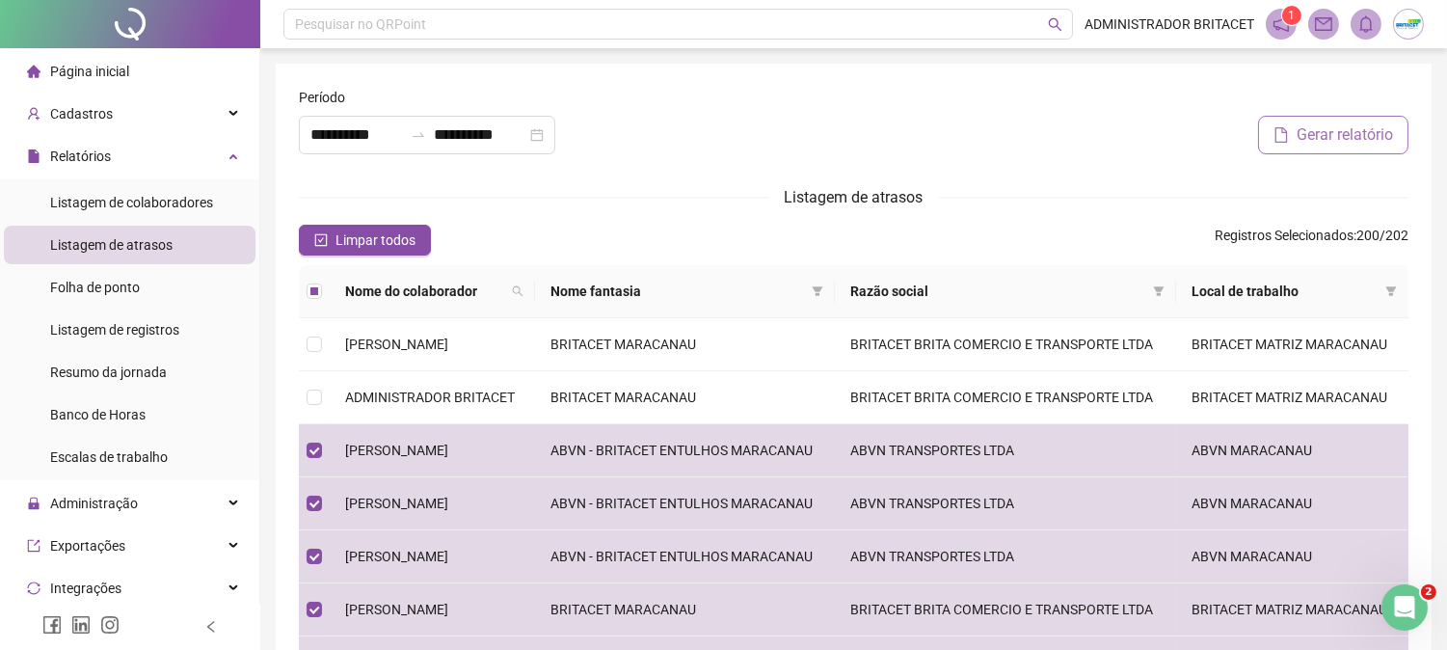
click at [1312, 137] on span "Gerar relatório" at bounding box center [1345, 134] width 96 height 23
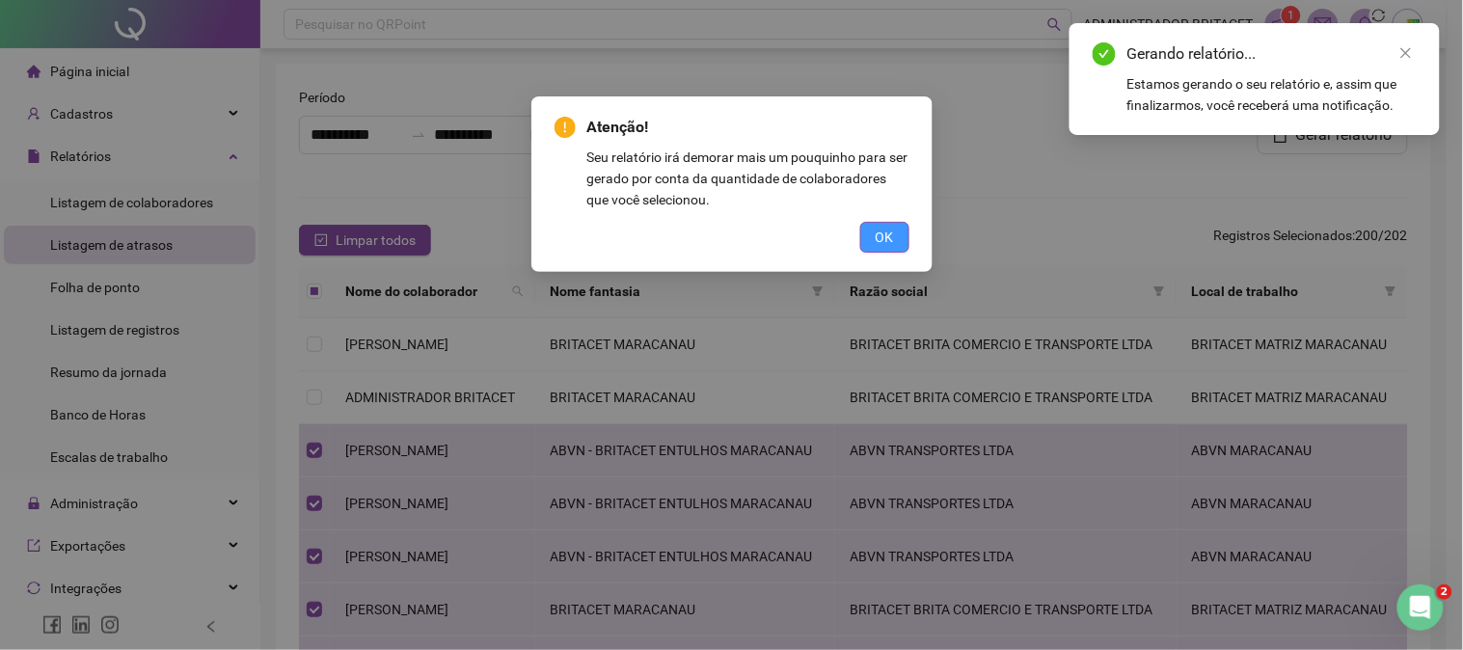
drag, startPoint x: 881, startPoint y: 239, endPoint x: 926, endPoint y: 202, distance: 57.5
click at [880, 239] on span "OK" at bounding box center [884, 237] width 18 height 21
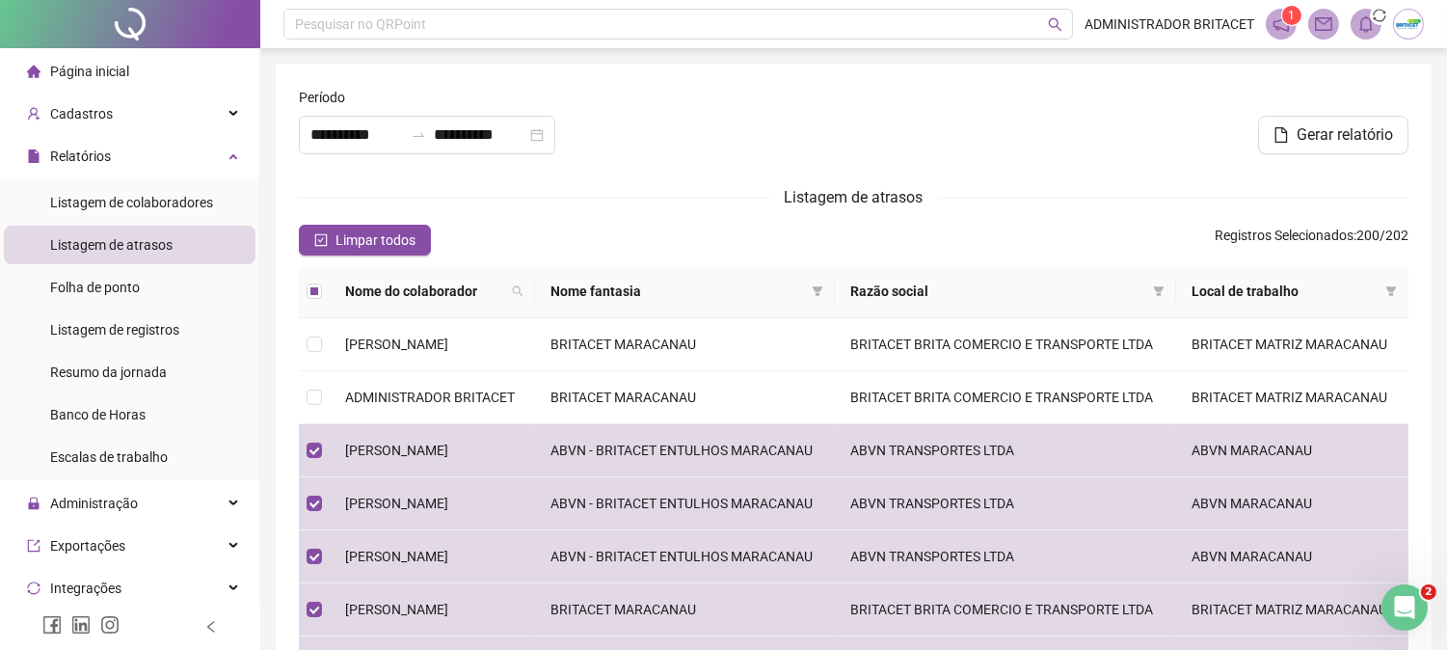
click at [507, 181] on form "**********" at bounding box center [854, 498] width 1110 height 823
click at [1372, 19] on sup "1" at bounding box center [1379, 15] width 19 height 19
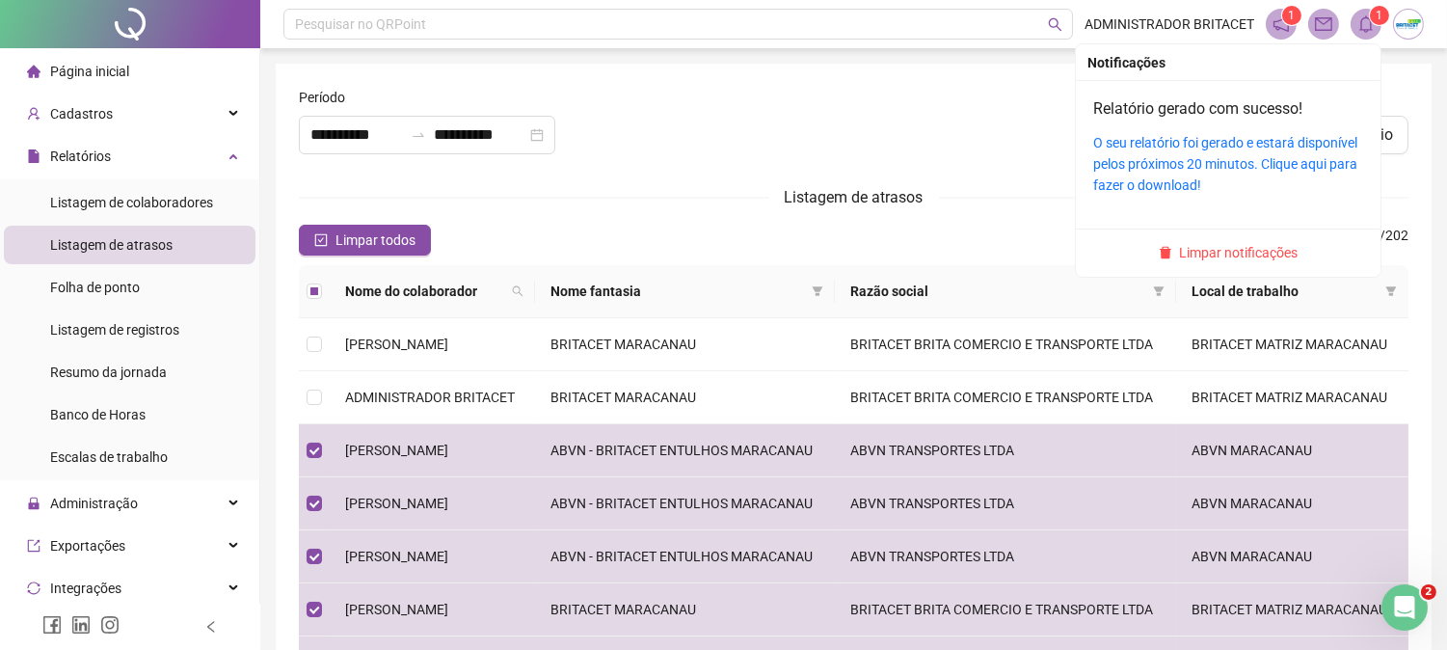
click at [1203, 152] on div "O seu relatório foi gerado e estará disponível pelos próximos 20 minutos. Cliqu…" at bounding box center [1228, 164] width 270 height 64
click at [1237, 162] on link "O seu relatório foi gerado e estará disponível pelos próximos 20 minutos. Cliqu…" at bounding box center [1225, 164] width 264 height 58
